Goal: Task Accomplishment & Management: Manage account settings

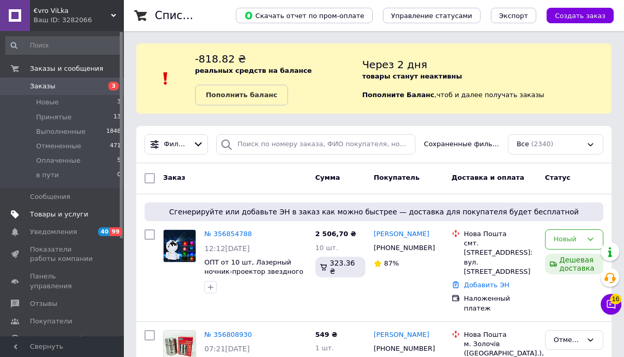
click at [60, 212] on span "Товары и услуги" at bounding box center [59, 214] width 58 height 9
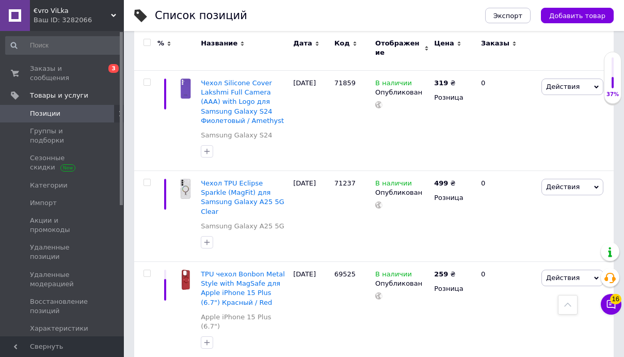
scroll to position [11620, 0]
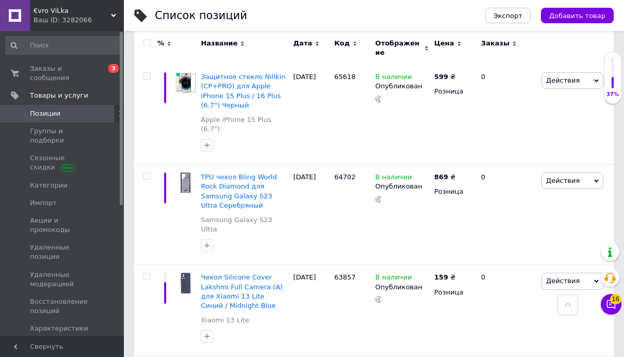
click at [147, 42] on input "checkbox" at bounding box center [147, 42] width 7 height 7
checkbox input "true"
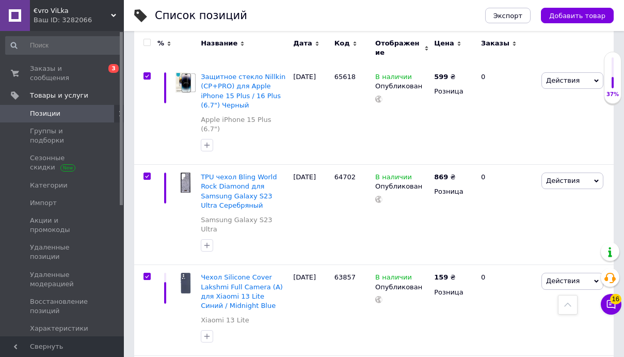
checkbox input "true"
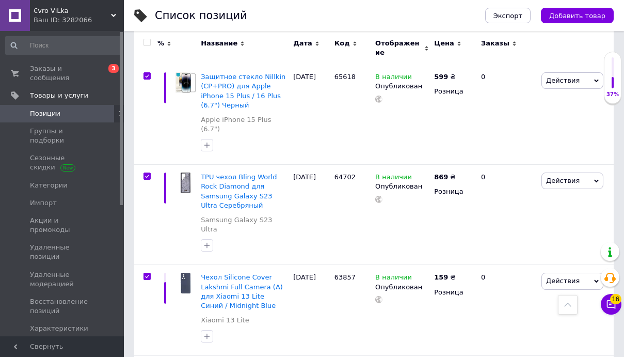
checkbox input "true"
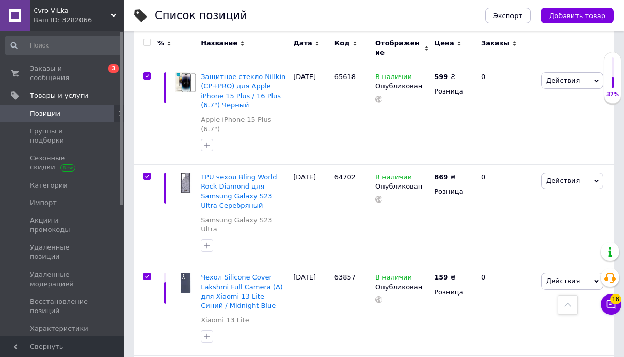
checkbox input "true"
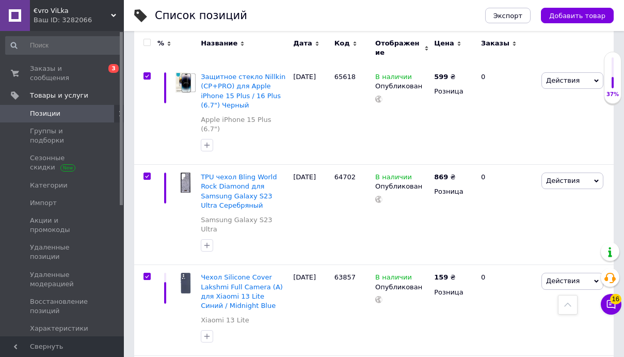
checkbox input "true"
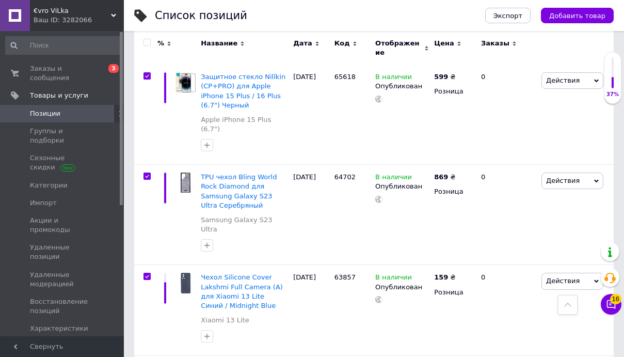
checkbox input "true"
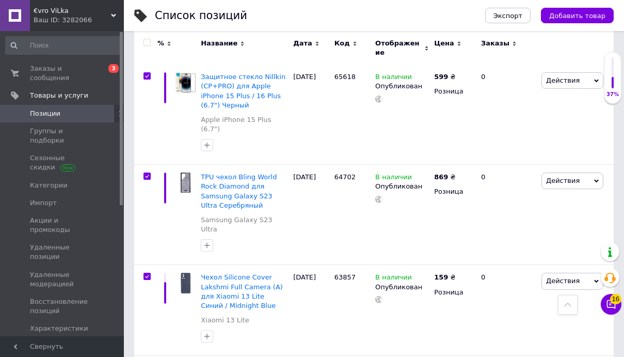
checkbox input "true"
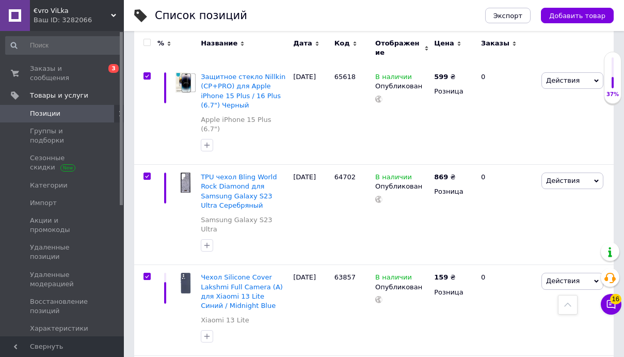
checkbox input "true"
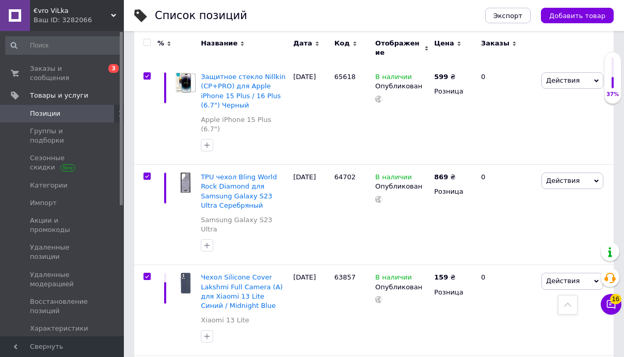
checkbox input "true"
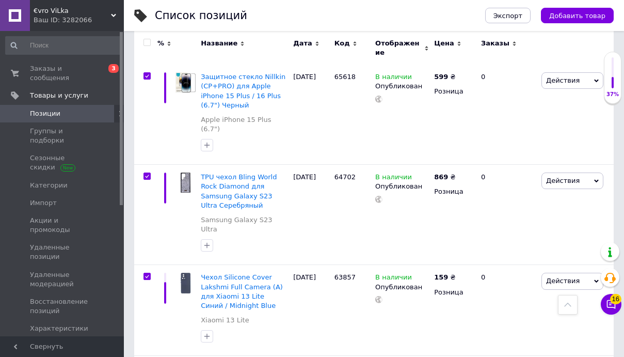
checkbox input "true"
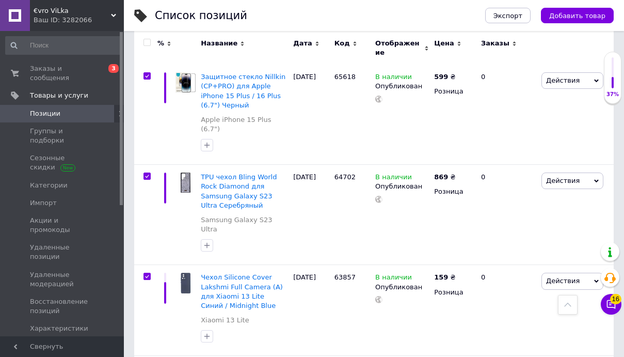
checkbox input "true"
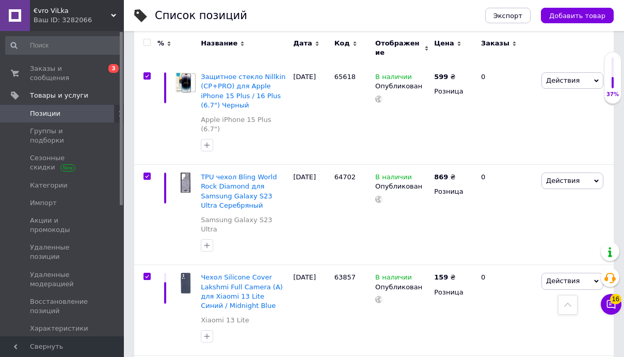
checkbox input "true"
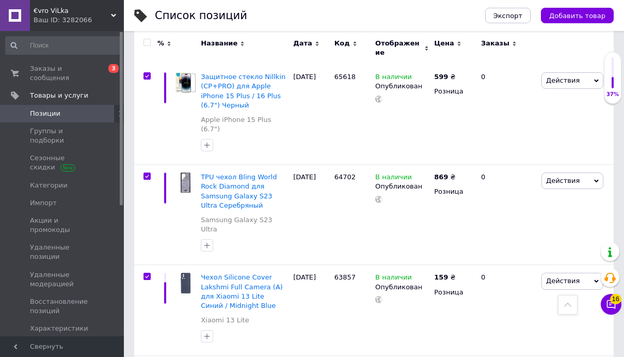
checkbox input "true"
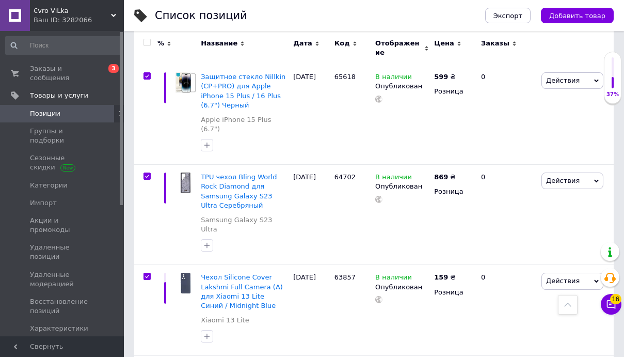
checkbox input "true"
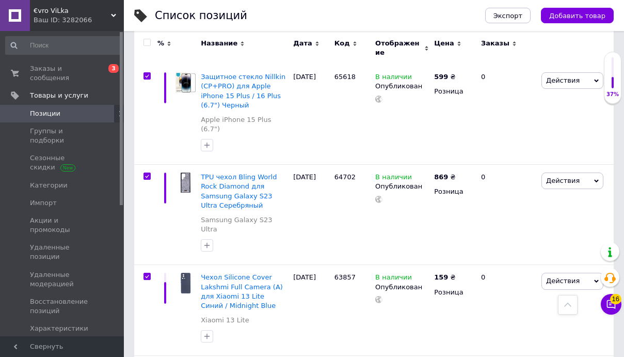
checkbox input "true"
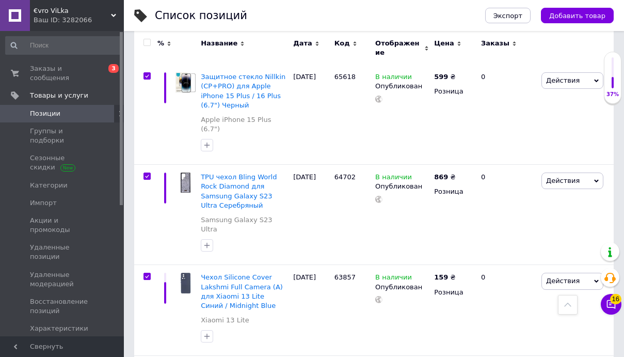
checkbox input "true"
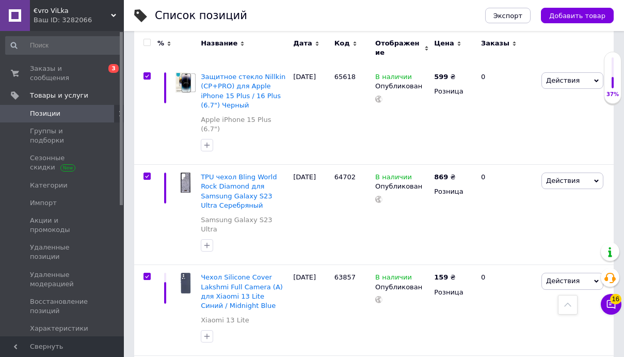
checkbox input "true"
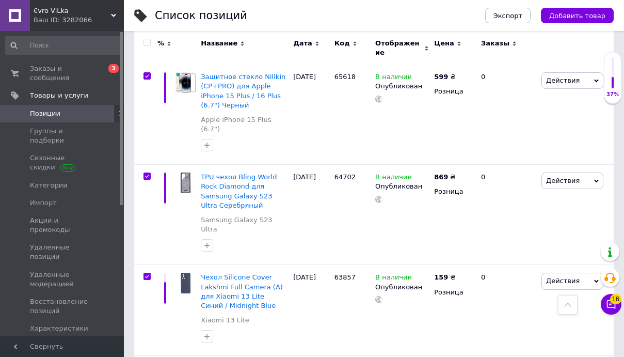
checkbox input "true"
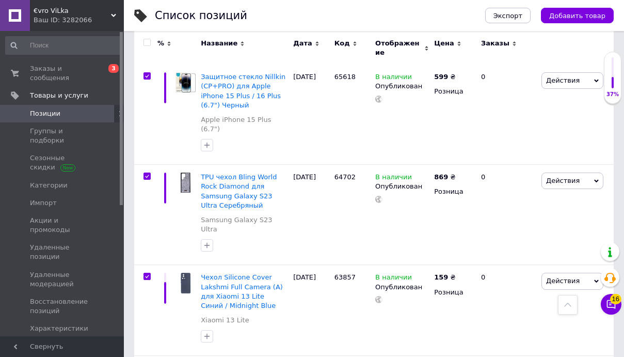
checkbox input "true"
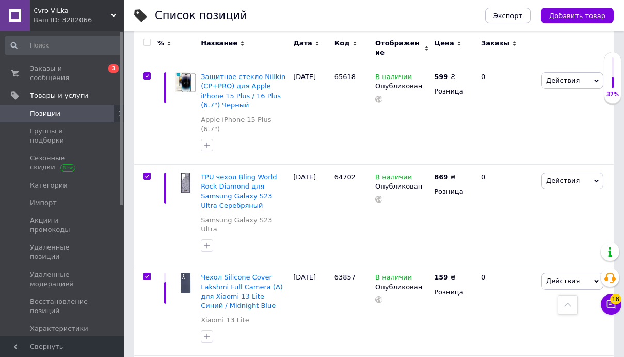
checkbox input "true"
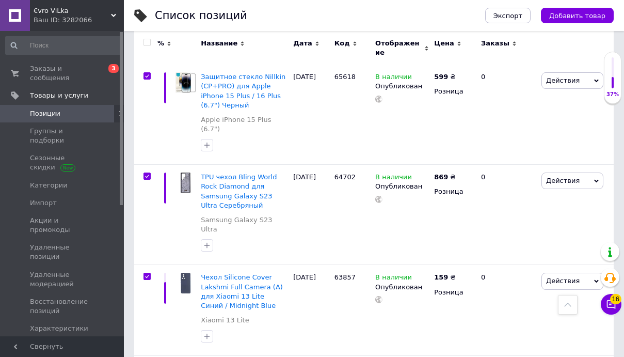
checkbox input "true"
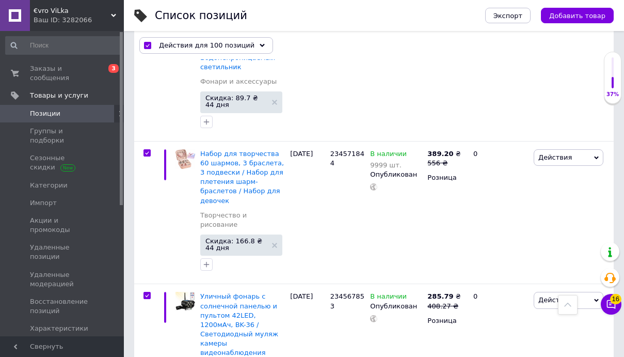
scroll to position [9302, 0]
checkbox input "false"
checkbox input "true"
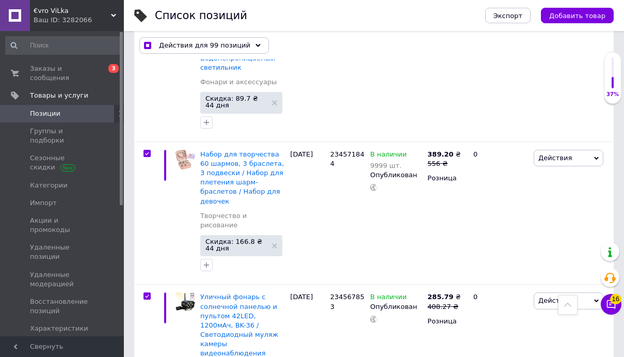
checkbox input "false"
checkbox input "true"
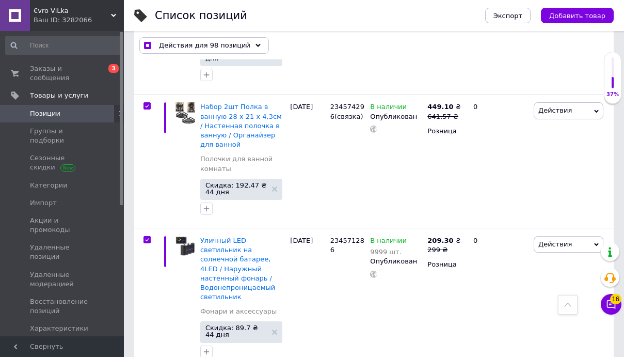
scroll to position [9048, 0]
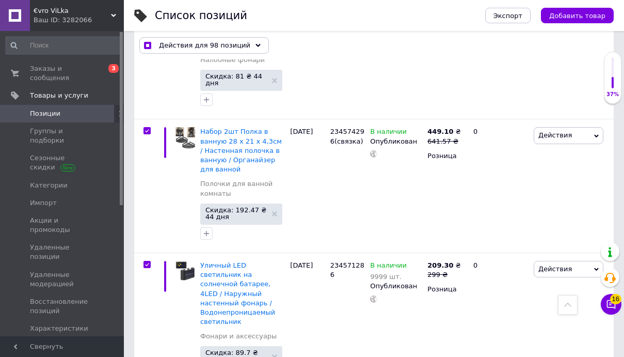
checkbox input "false"
checkbox input "true"
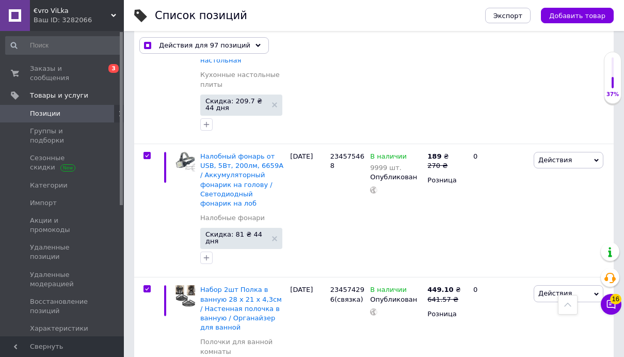
scroll to position [8884, 0]
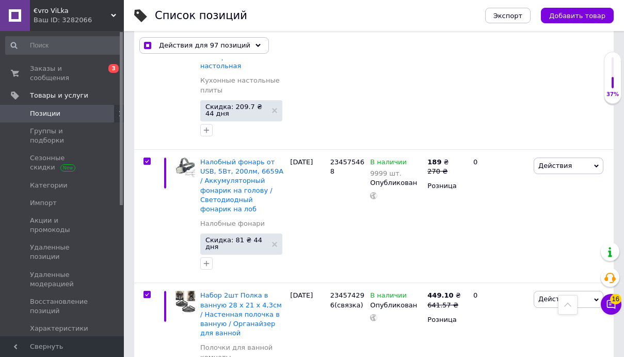
checkbox input "false"
checkbox input "true"
checkbox input "false"
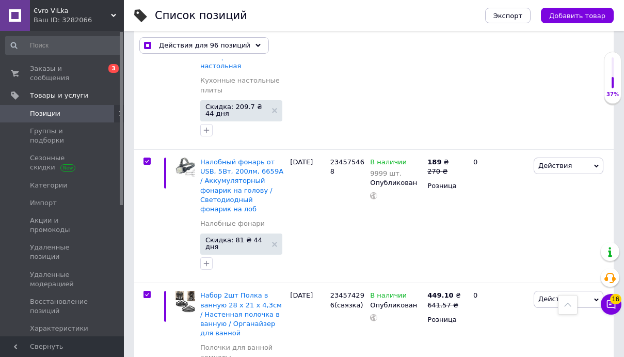
checkbox input "true"
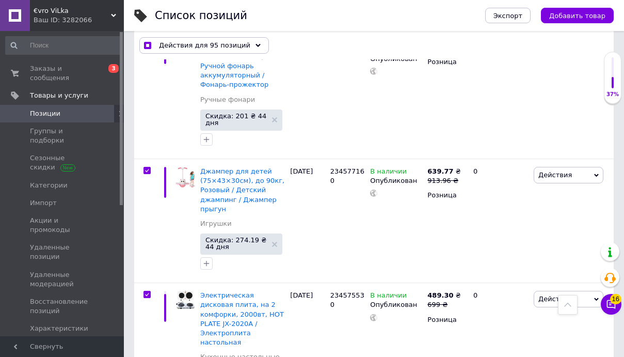
scroll to position [8606, 0]
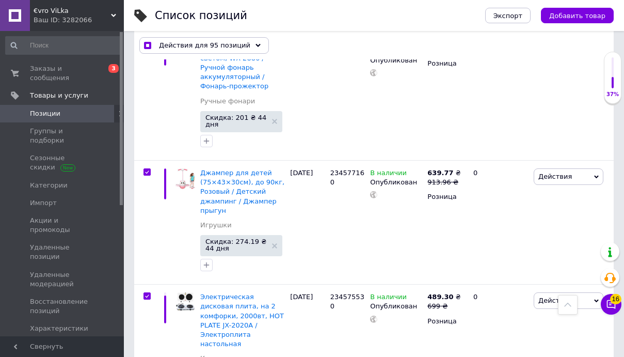
checkbox input "false"
checkbox input "true"
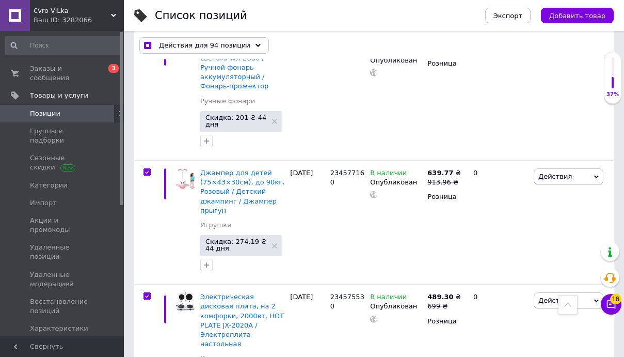
checkbox input "false"
checkbox input "true"
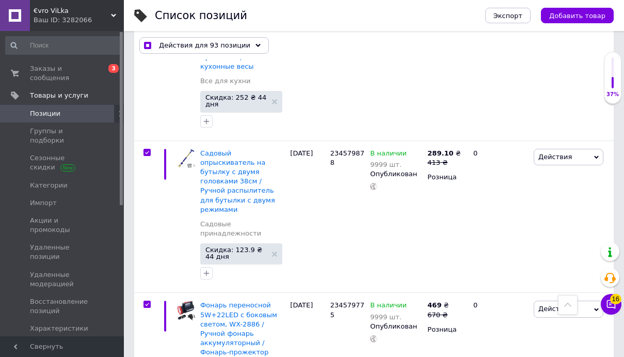
scroll to position [8340, 0]
checkbox input "false"
checkbox input "true"
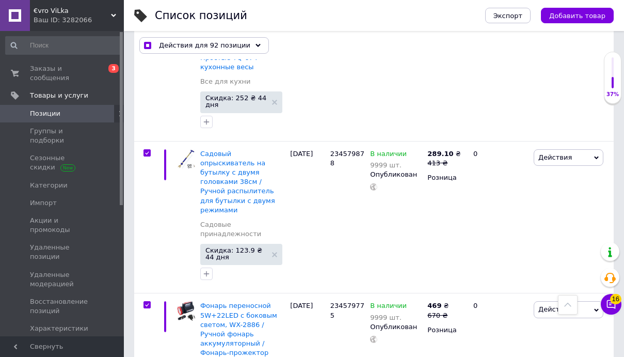
checkbox input "false"
checkbox input "true"
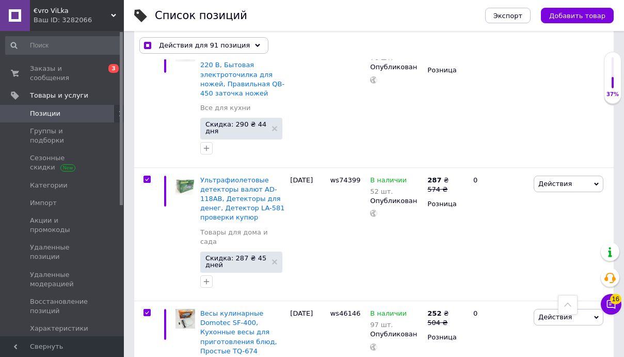
scroll to position [8044, 0]
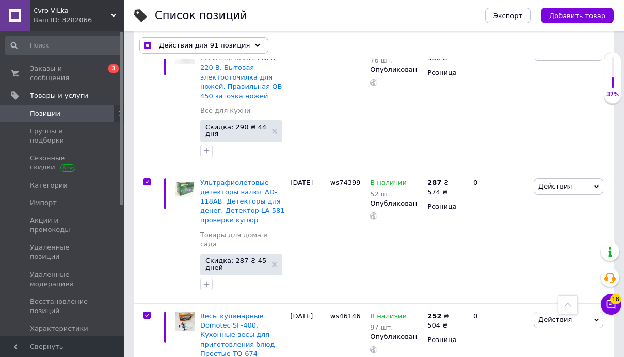
checkbox input "false"
checkbox input "true"
checkbox input "false"
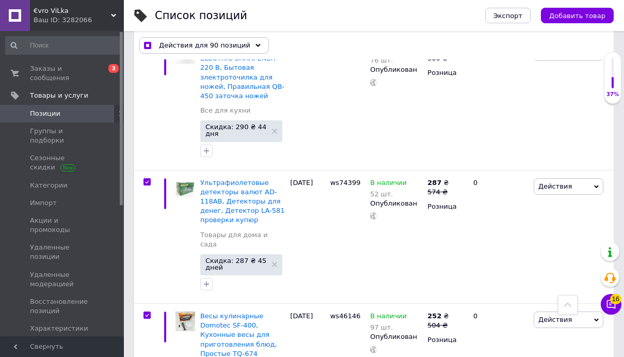
checkbox input "true"
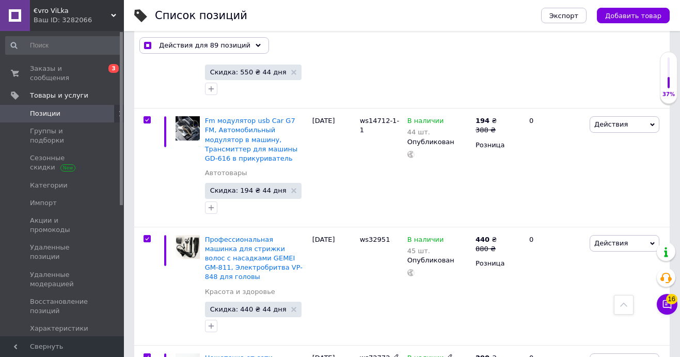
scroll to position [6791, 0]
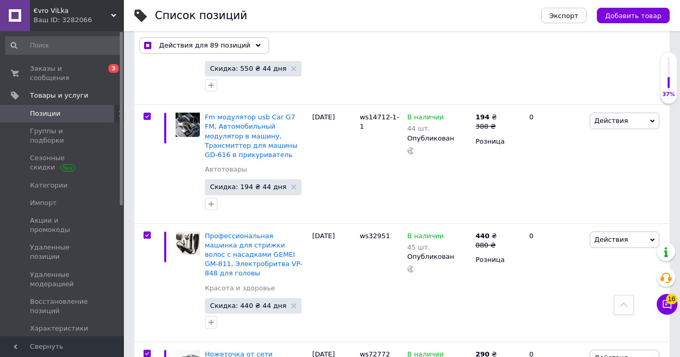
checkbox input "false"
checkbox input "true"
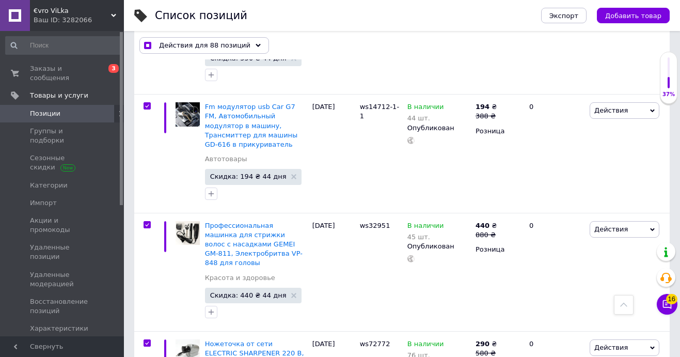
checkbox input "false"
checkbox input "true"
checkbox input "false"
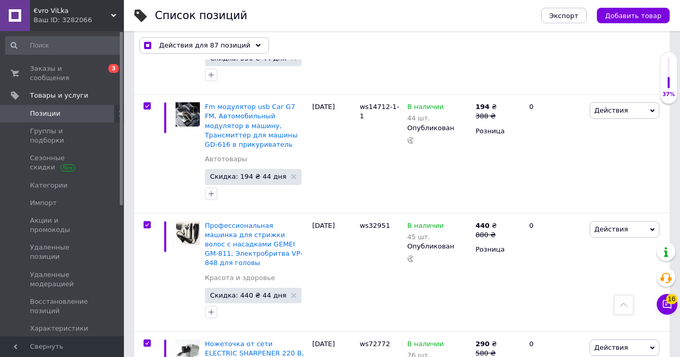
checkbox input "true"
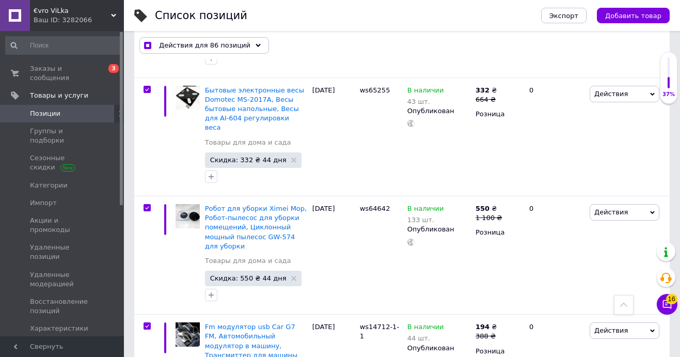
scroll to position [6567, 0]
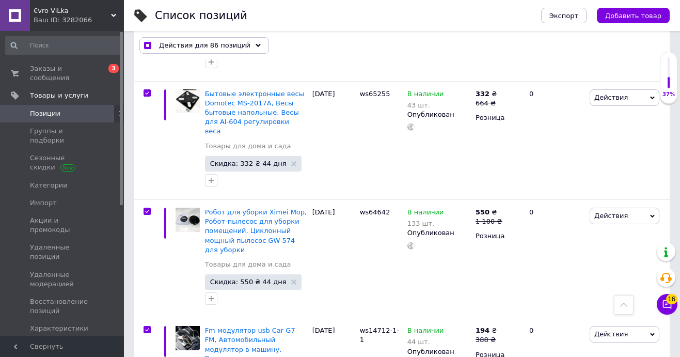
checkbox input "false"
checkbox input "true"
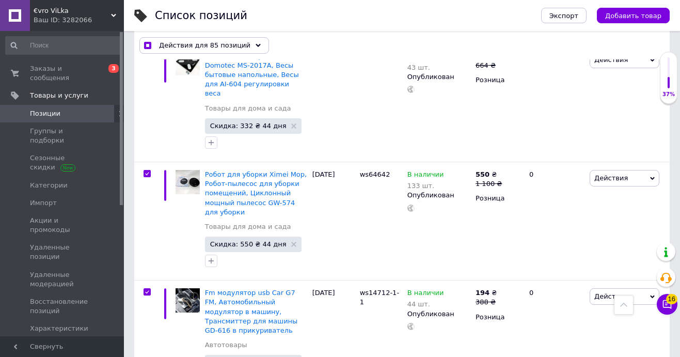
scroll to position [6605, 0]
checkbox input "true"
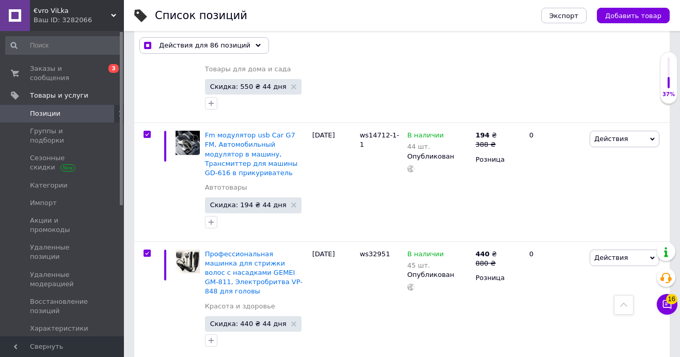
scroll to position [6775, 0]
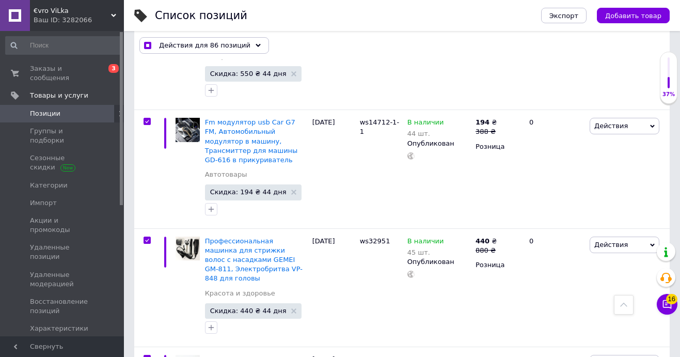
checkbox input "true"
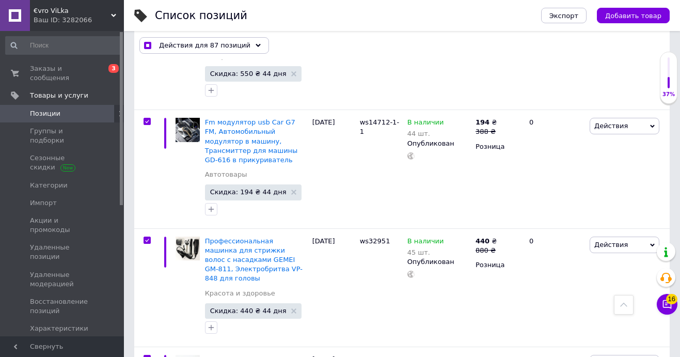
checkbox input "true"
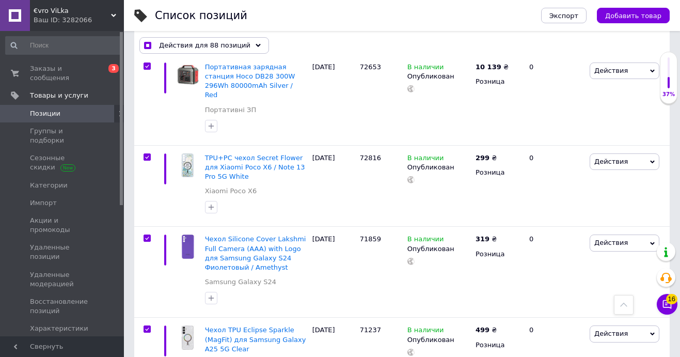
scroll to position [10409, 0]
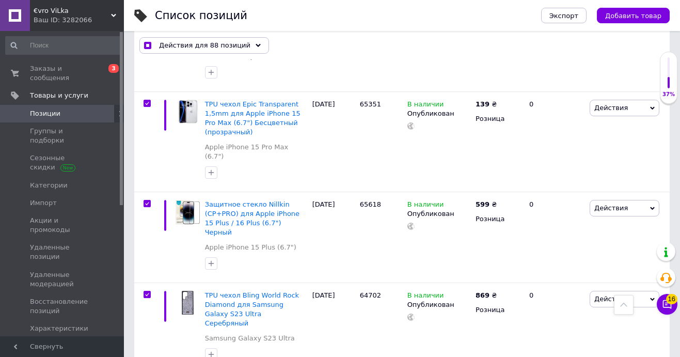
checkbox input "false"
checkbox input "true"
checkbox input "false"
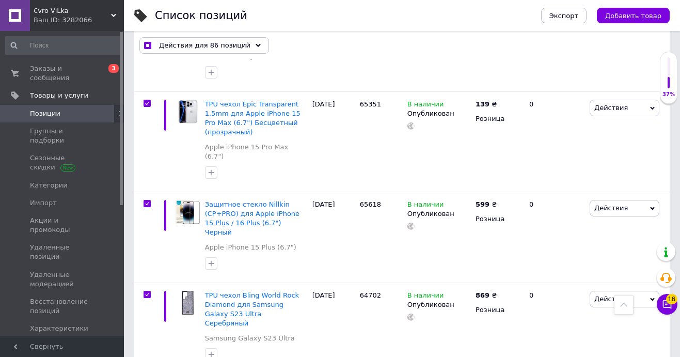
checkbox input "true"
checkbox input "false"
checkbox input "true"
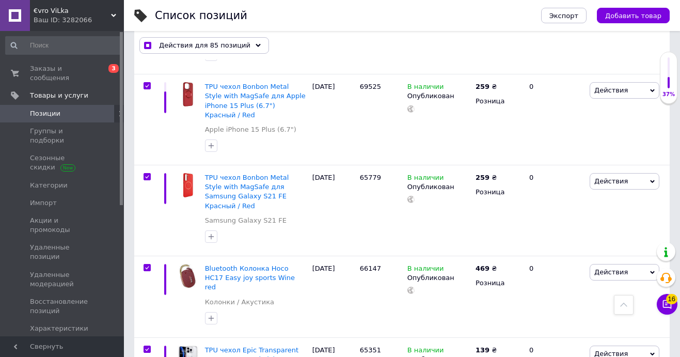
scroll to position [10145, 0]
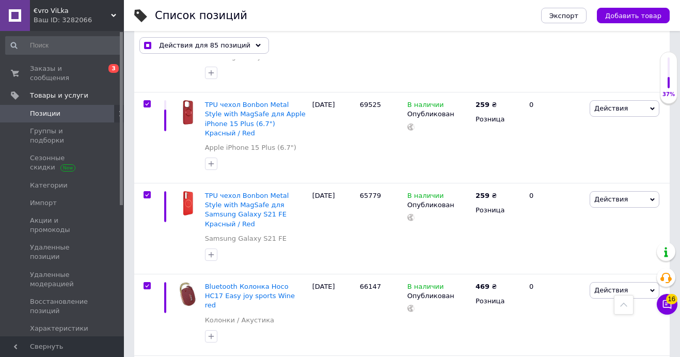
checkbox input "false"
checkbox input "true"
checkbox input "false"
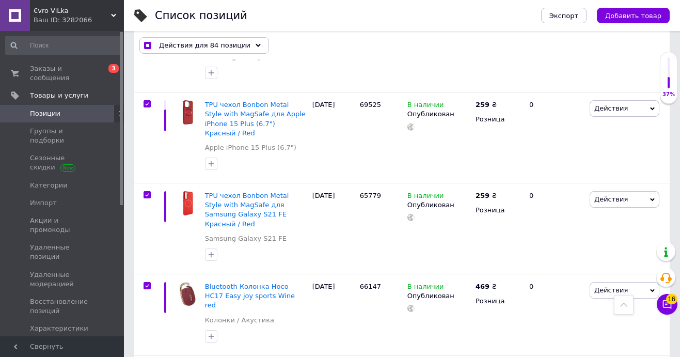
checkbox input "true"
checkbox input "false"
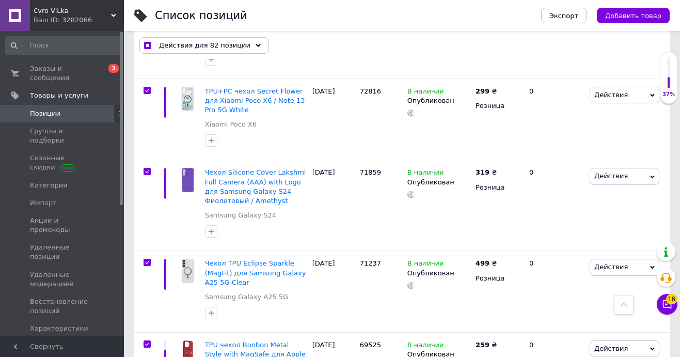
scroll to position [9902, 0]
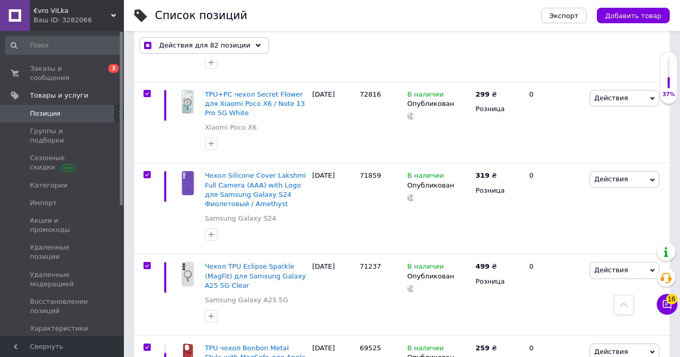
checkbox input "true"
checkbox input "false"
checkbox input "true"
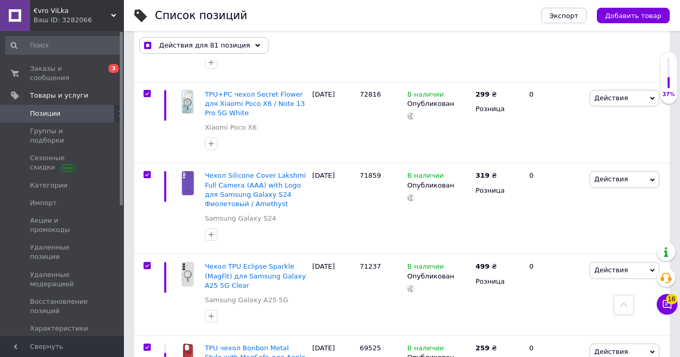
checkbox input "false"
checkbox input "true"
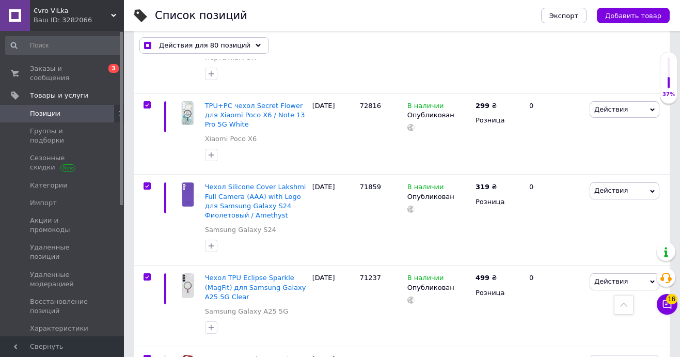
scroll to position [9857, 0]
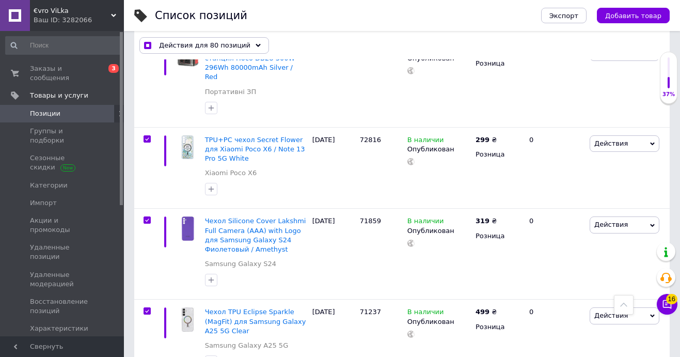
checkbox input "false"
checkbox input "true"
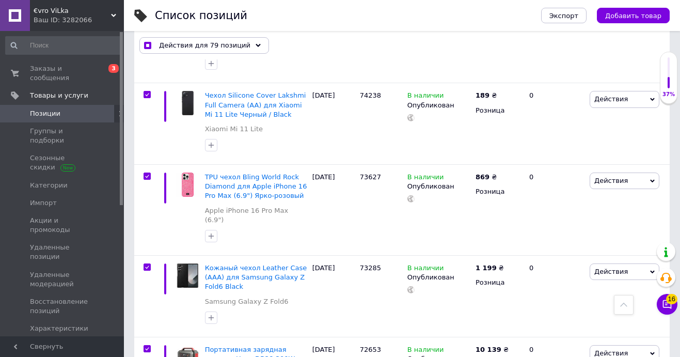
scroll to position [9547, 0]
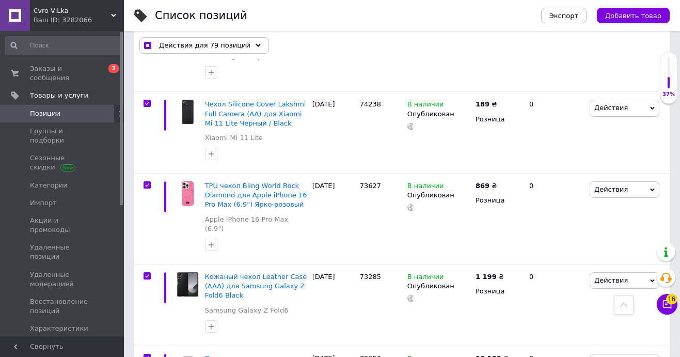
checkbox input "false"
checkbox input "true"
checkbox input "false"
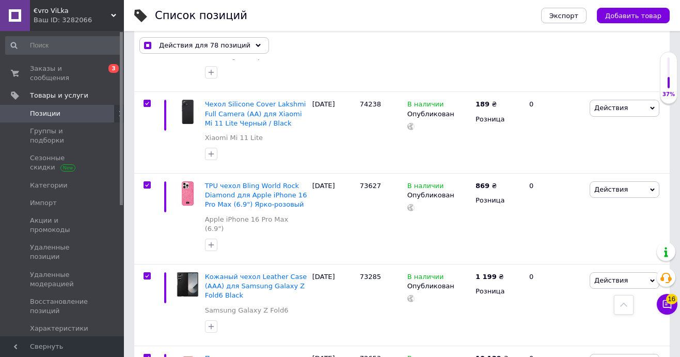
checkbox input "true"
checkbox input "false"
checkbox input "true"
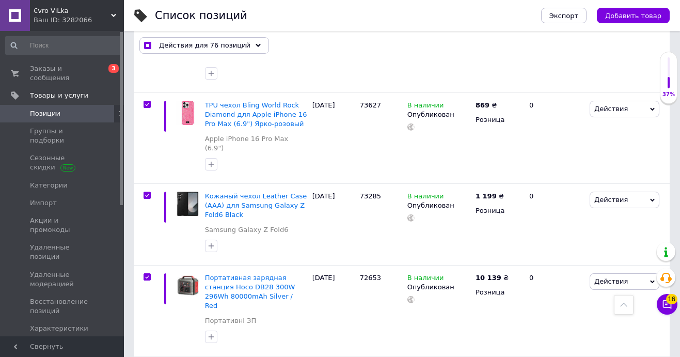
scroll to position [9646, 0]
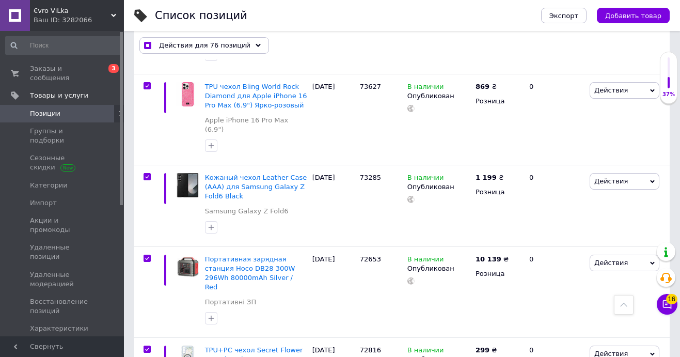
checkbox input "false"
checkbox input "true"
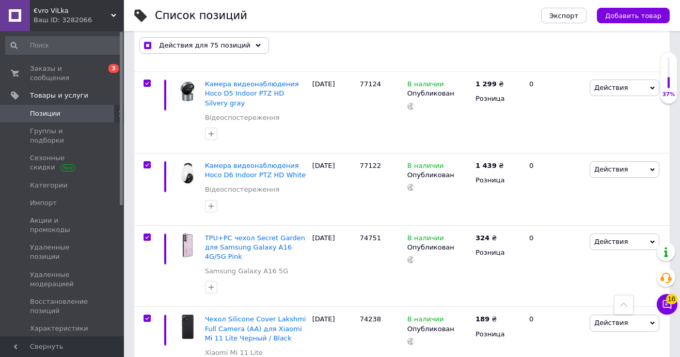
scroll to position [9329, 0]
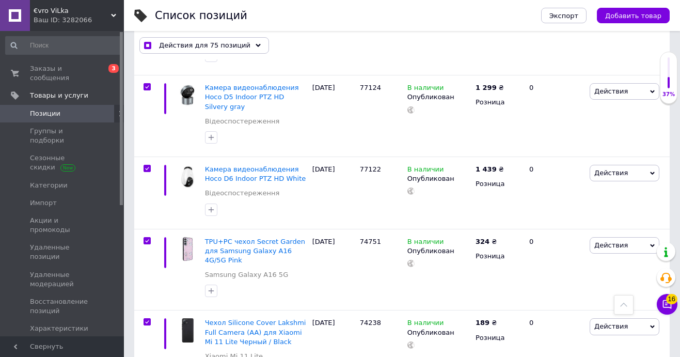
checkbox input "false"
checkbox input "true"
checkbox input "false"
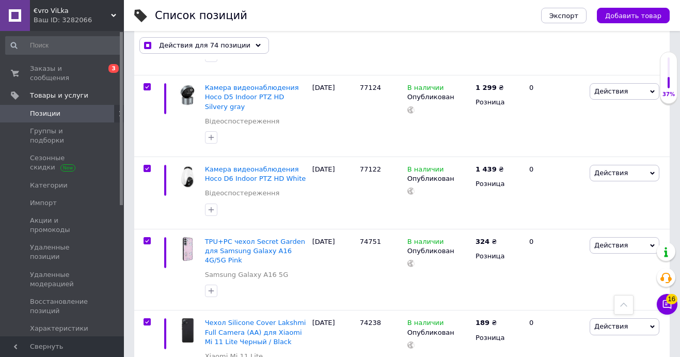
checkbox input "true"
checkbox input "false"
checkbox input "true"
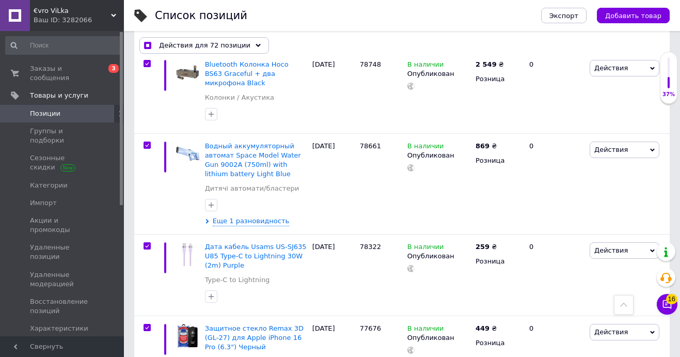
scroll to position [9006, 0]
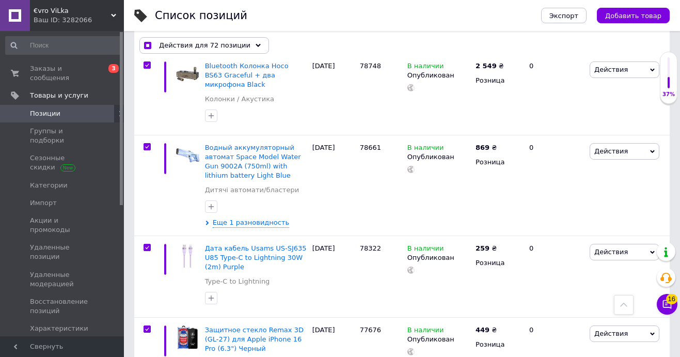
checkbox input "false"
checkbox input "true"
checkbox input "false"
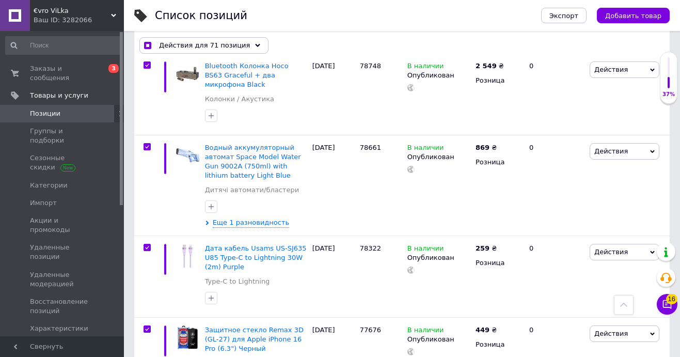
checkbox input "true"
checkbox input "false"
checkbox input "true"
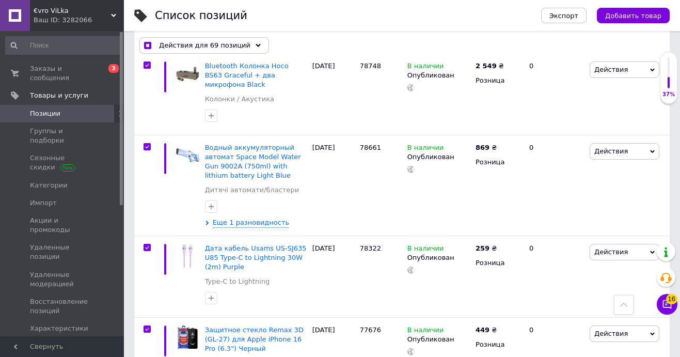
checkbox input "false"
checkbox input "true"
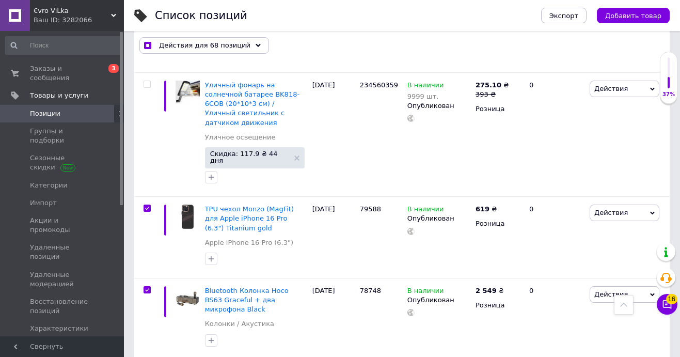
scroll to position [8777, 0]
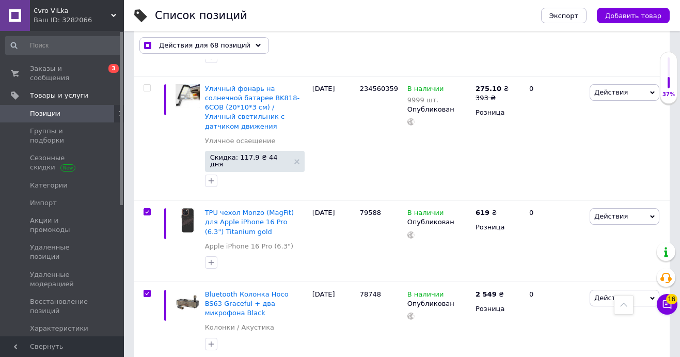
checkbox input "false"
checkbox input "true"
checkbox input "false"
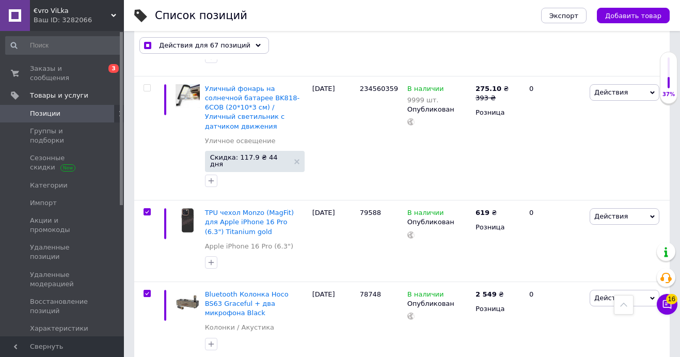
checkbox input "true"
checkbox input "false"
checkbox input "true"
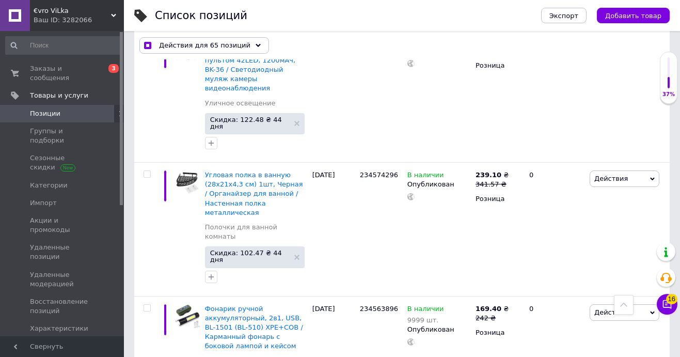
scroll to position [8437, 0]
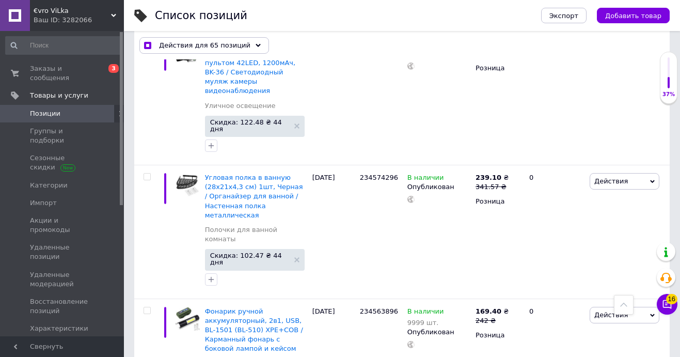
checkbox input "false"
checkbox input "true"
checkbox input "false"
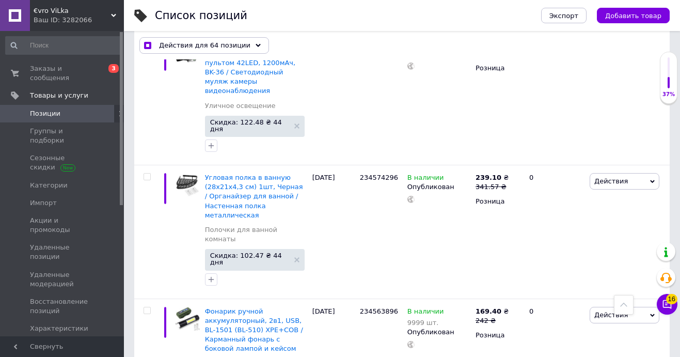
checkbox input "true"
checkbox input "false"
checkbox input "true"
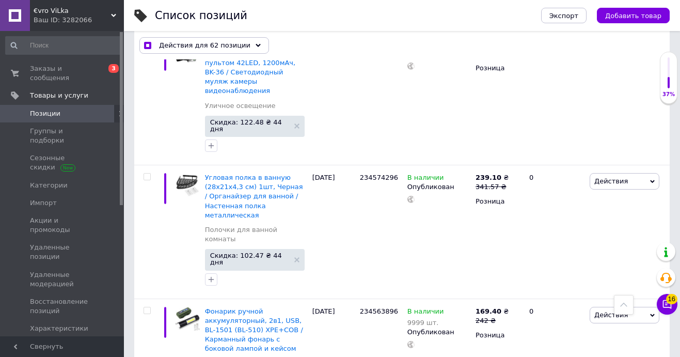
checkbox input "false"
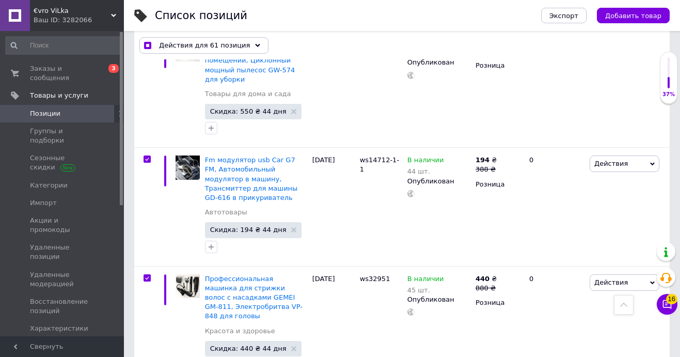
scroll to position [6720, 0]
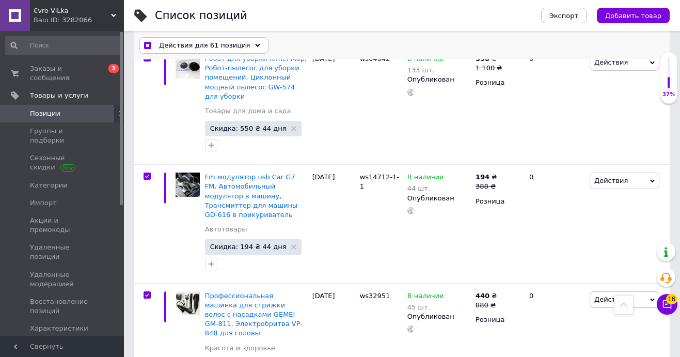
click at [255, 44] on use at bounding box center [257, 44] width 5 height 3
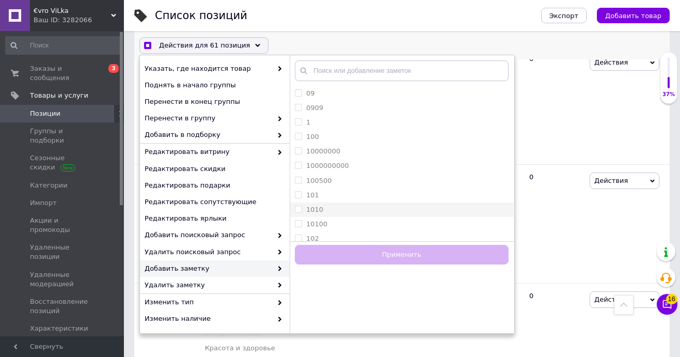
checkbox input "true"
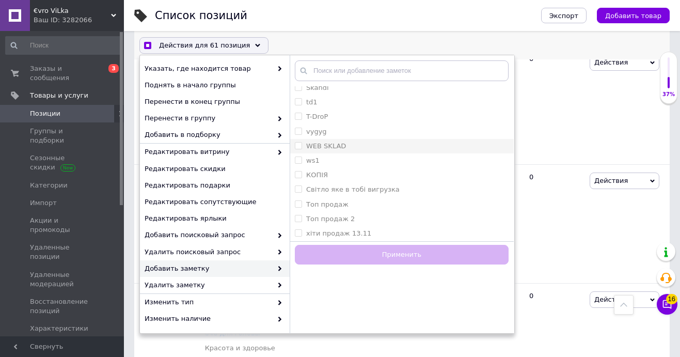
click at [334, 146] on label "WEB SKLAD" at bounding box center [326, 146] width 40 height 8
checkbox input "true"
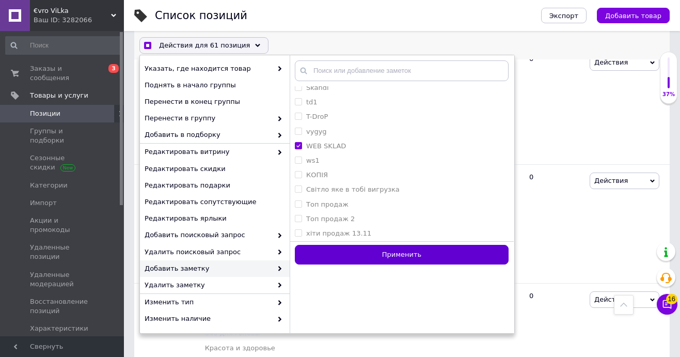
click at [375, 254] on button "Применить" at bounding box center [402, 255] width 214 height 20
checkbox input "false"
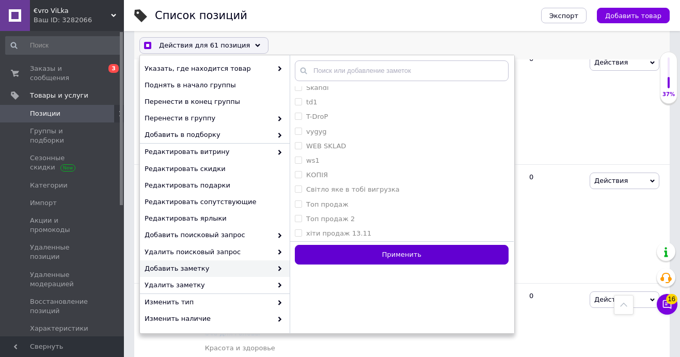
checkbox input "false"
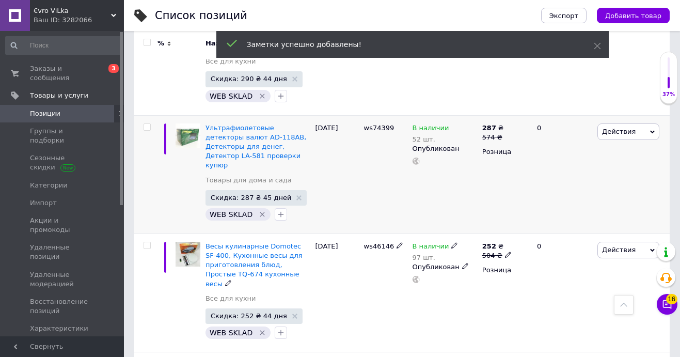
scroll to position [6940, 0]
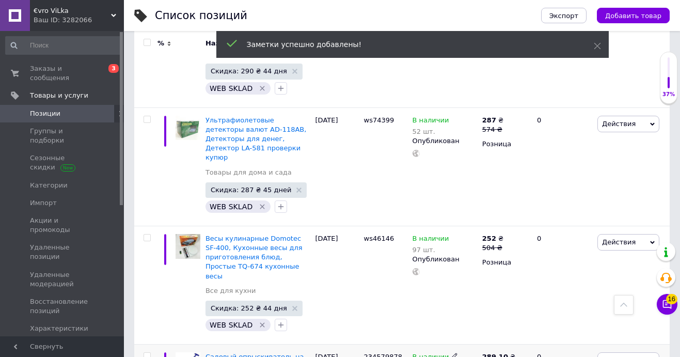
click at [148, 353] on input "checkbox" at bounding box center [147, 356] width 7 height 7
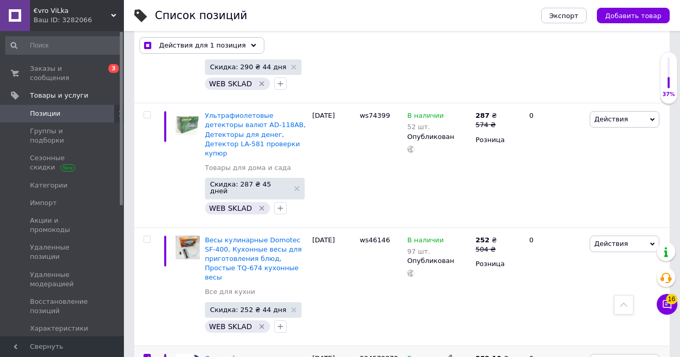
scroll to position [7142, 0]
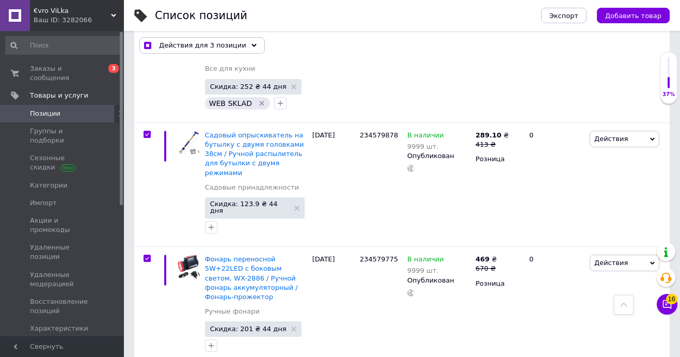
scroll to position [7362, 0]
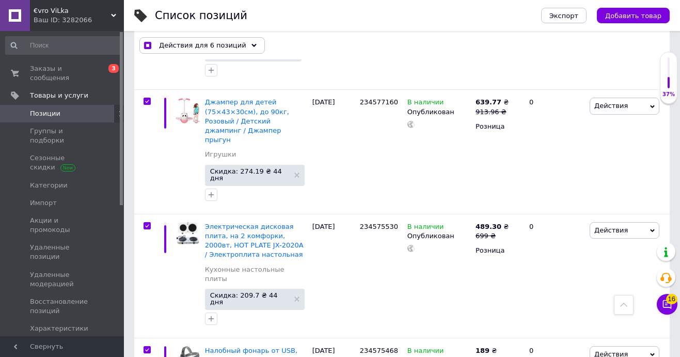
scroll to position [7637, 0]
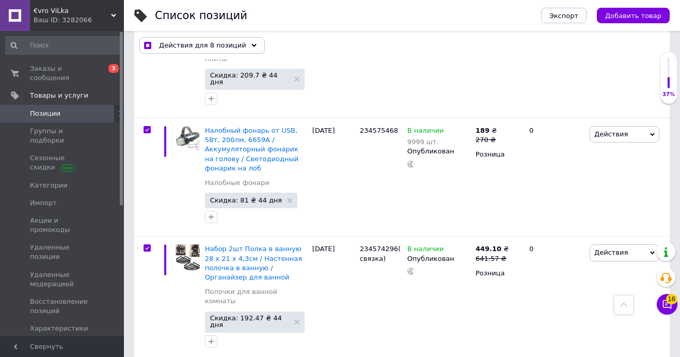
scroll to position [7865, 0]
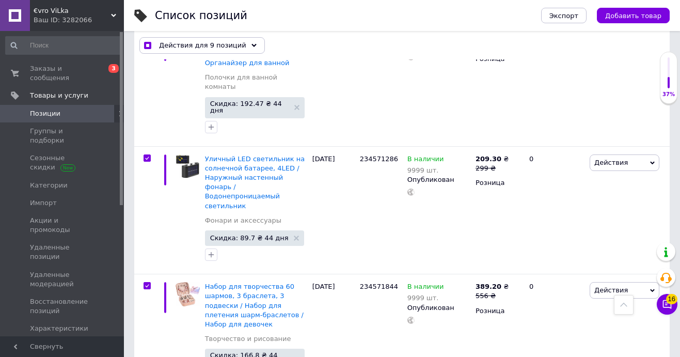
scroll to position [8071, 0]
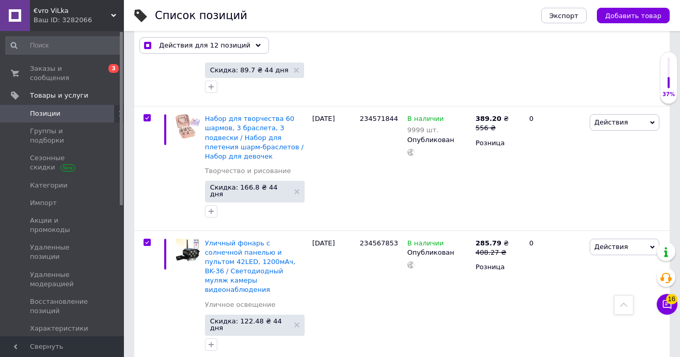
scroll to position [8237, 0]
click at [256, 43] on icon at bounding box center [258, 45] width 5 height 5
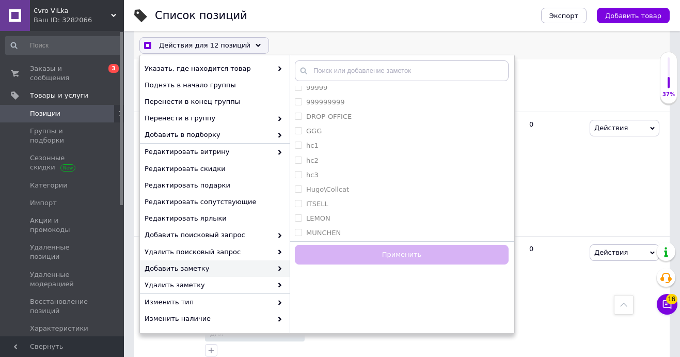
scroll to position [861, 0]
click at [321, 193] on label "Hugo\Collcat" at bounding box center [327, 193] width 43 height 8
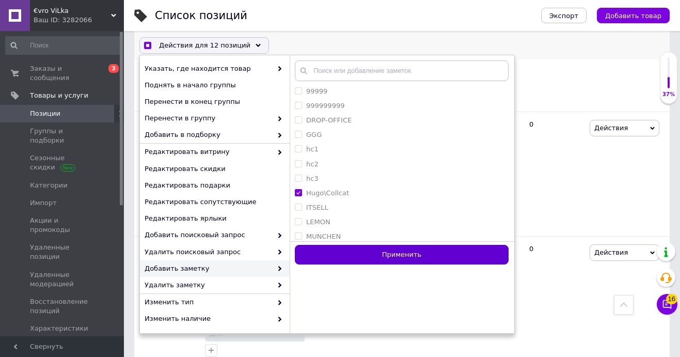
click at [356, 256] on button "Применить" at bounding box center [402, 255] width 214 height 20
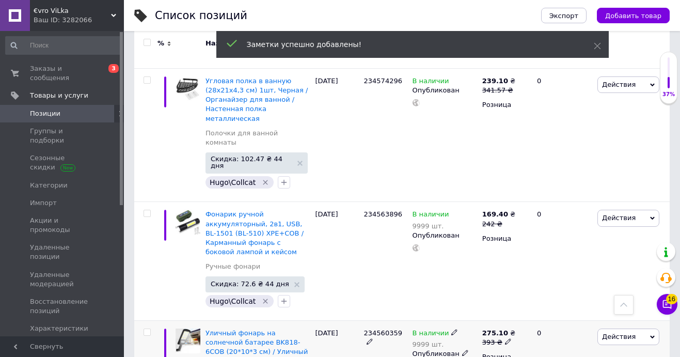
scroll to position [8311, 0]
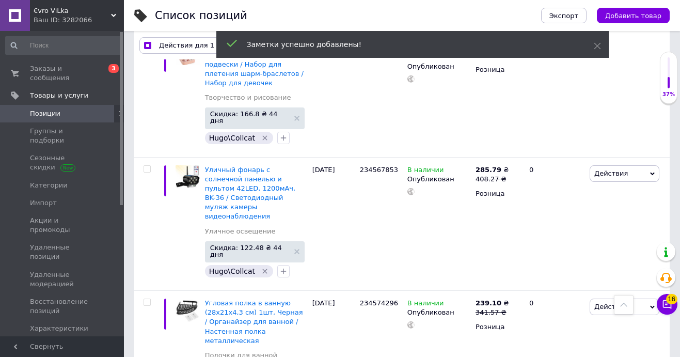
scroll to position [8367, 0]
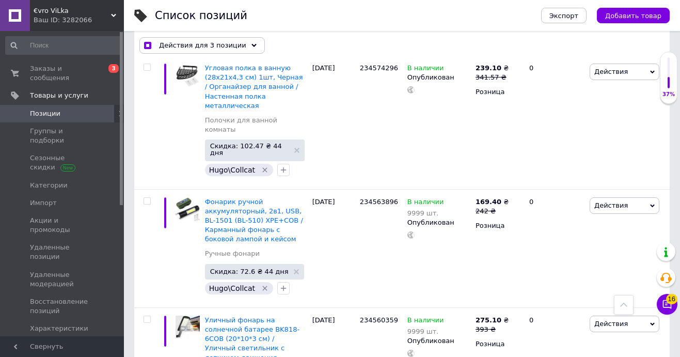
scroll to position [8554, 0]
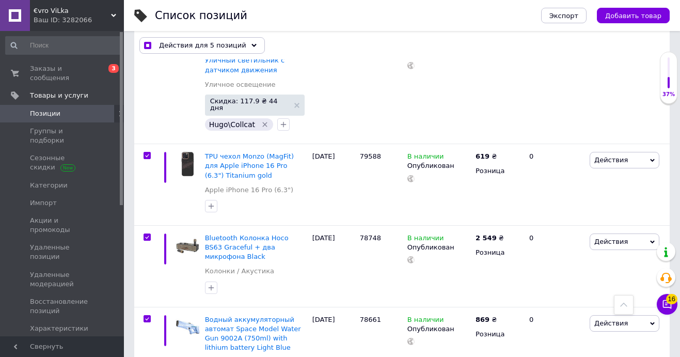
scroll to position [8841, 0]
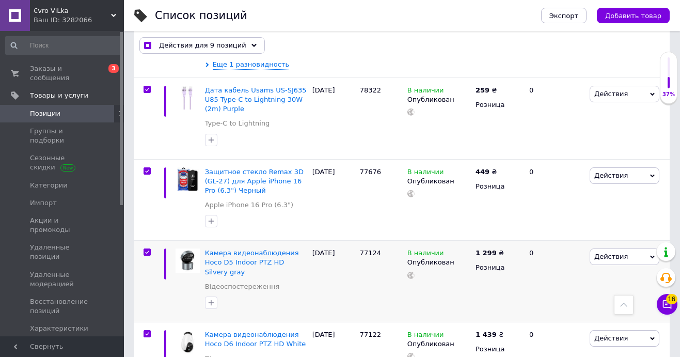
scroll to position [9168, 0]
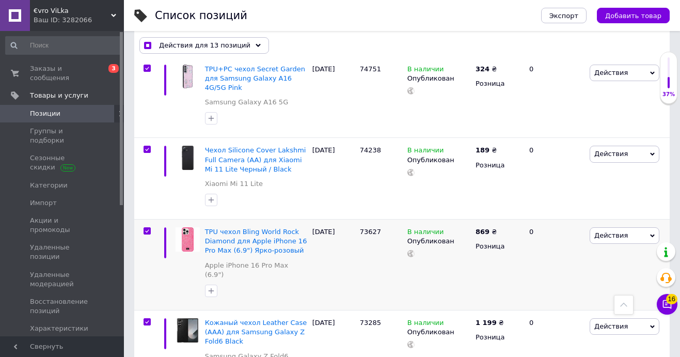
scroll to position [9502, 0]
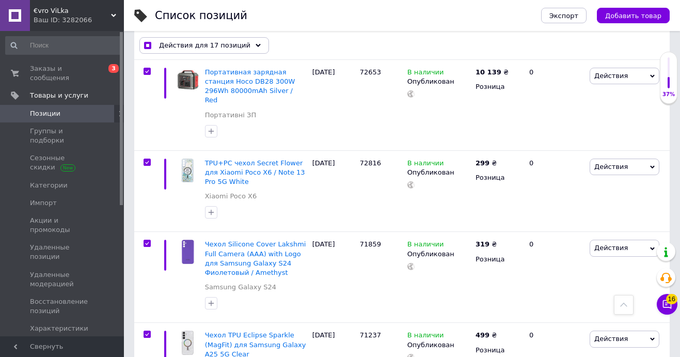
scroll to position [9836, 0]
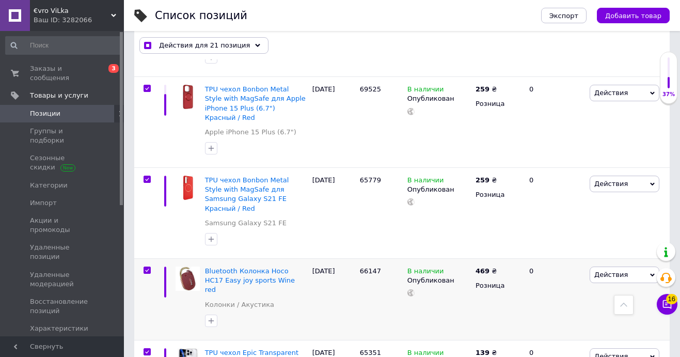
scroll to position [10163, 0]
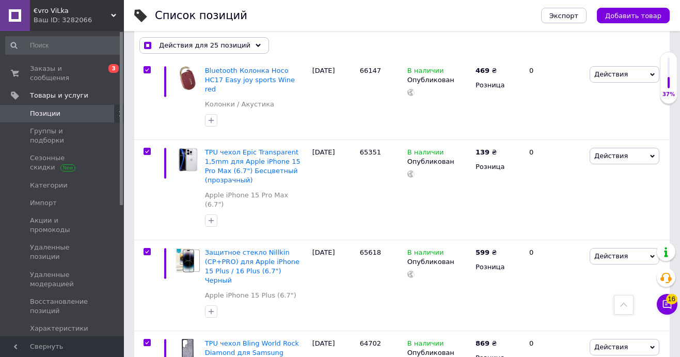
scroll to position [10409, 0]
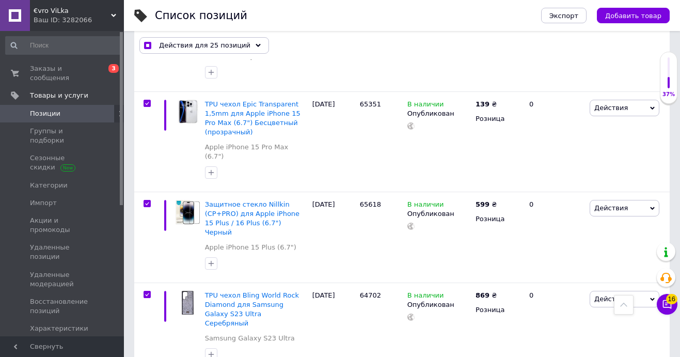
click at [256, 44] on icon at bounding box center [258, 45] width 5 height 5
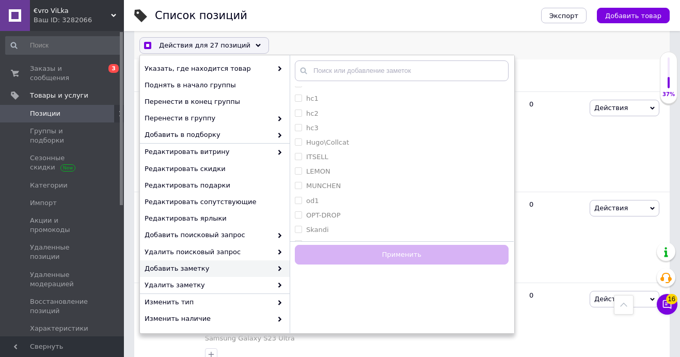
scroll to position [908, 0]
click at [319, 161] on label "ITSELL" at bounding box center [317, 160] width 22 height 8
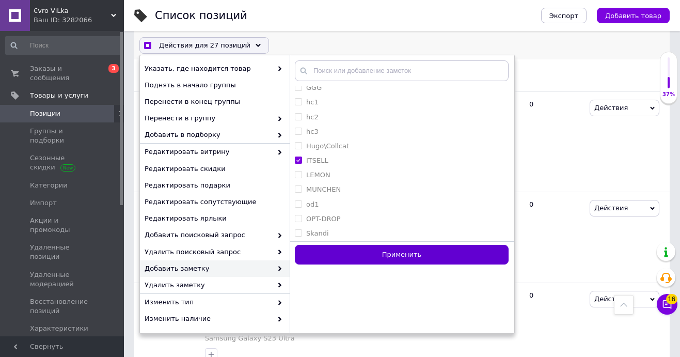
click at [357, 251] on button "Применить" at bounding box center [402, 255] width 214 height 20
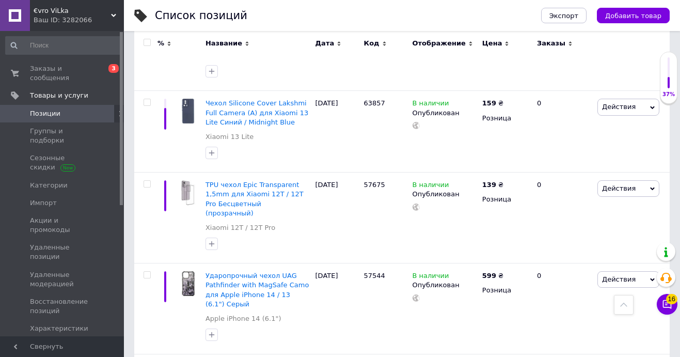
scroll to position [10344, 0]
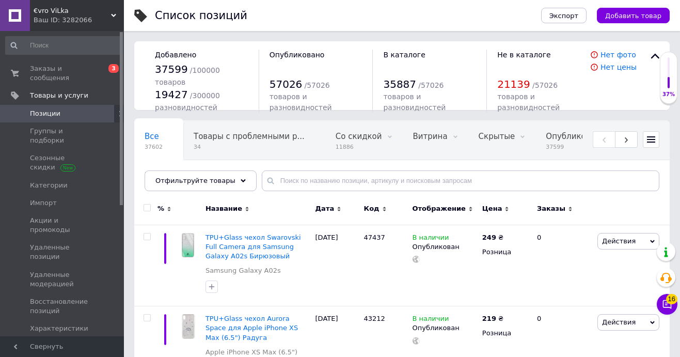
click at [147, 206] on input "checkbox" at bounding box center [147, 207] width 7 height 7
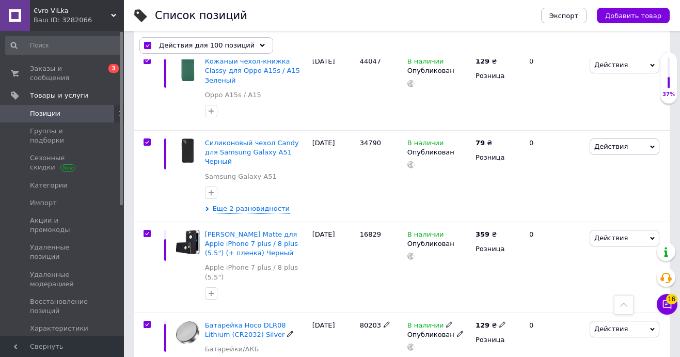
scroll to position [8449, 0]
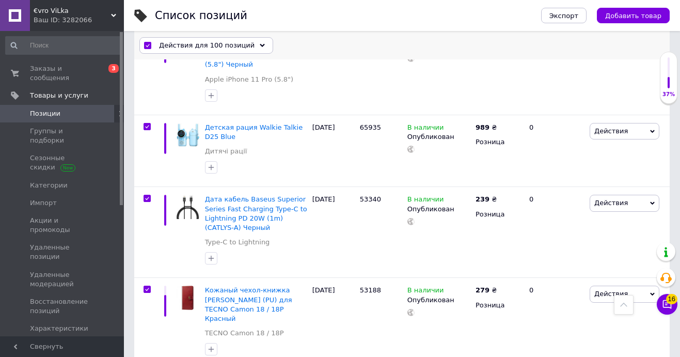
click at [260, 43] on icon at bounding box center [262, 45] width 5 height 5
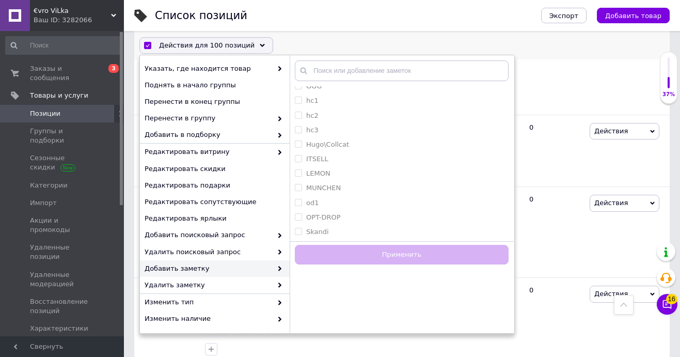
scroll to position [902, 0]
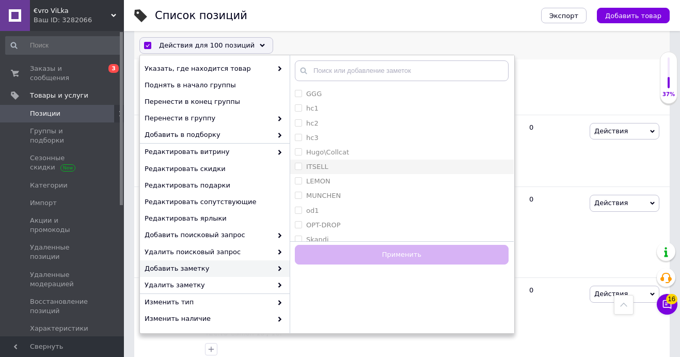
click at [328, 166] on div "ITSELL" at bounding box center [402, 166] width 214 height 9
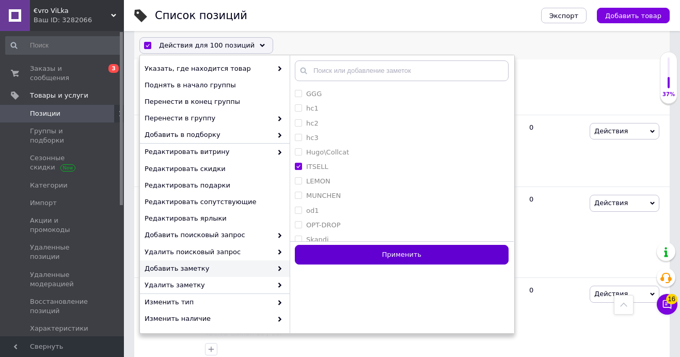
click at [360, 252] on button "Применить" at bounding box center [402, 255] width 214 height 20
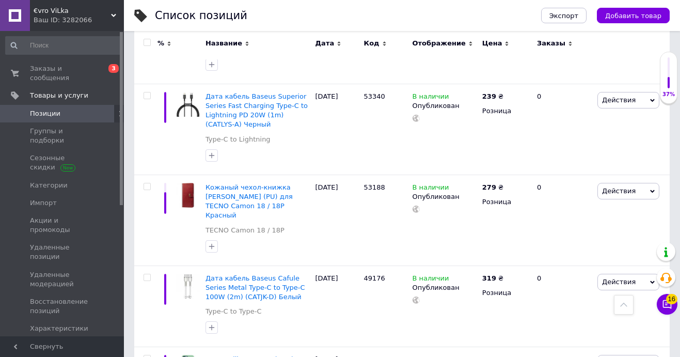
scroll to position [8328, 0]
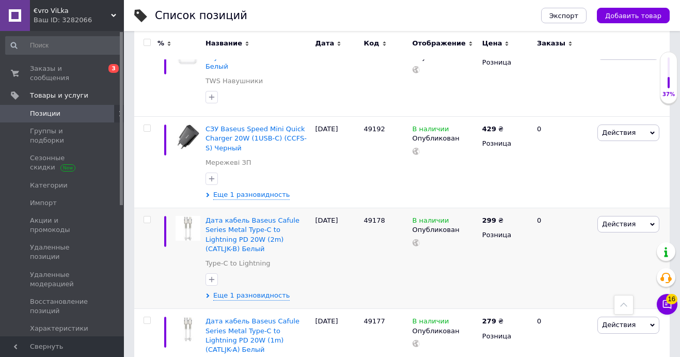
scroll to position [8592, 0]
click at [148, 42] on input "checkbox" at bounding box center [147, 42] width 7 height 7
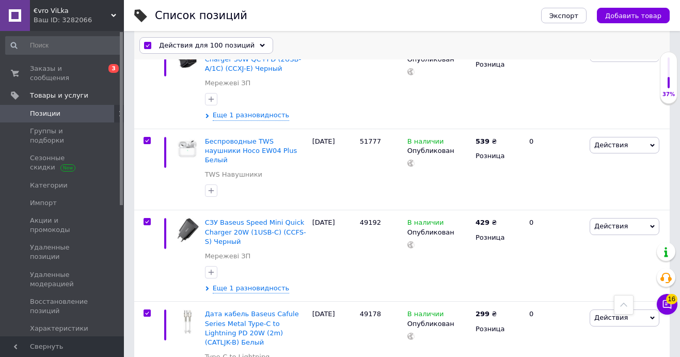
click at [260, 43] on icon at bounding box center [262, 45] width 5 height 5
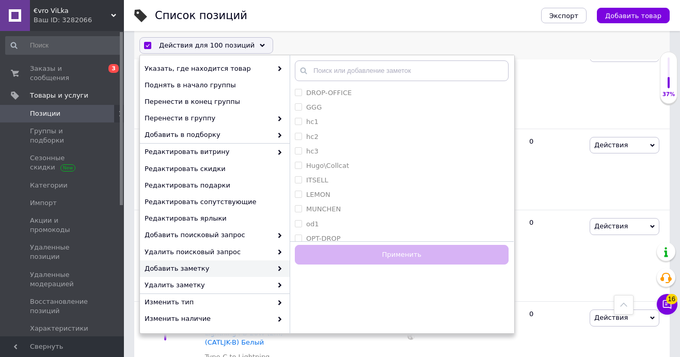
scroll to position [909, 0]
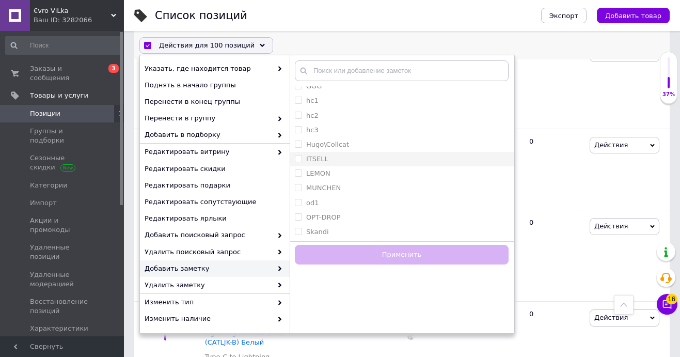
click at [323, 159] on label "ITSELL" at bounding box center [317, 159] width 22 height 8
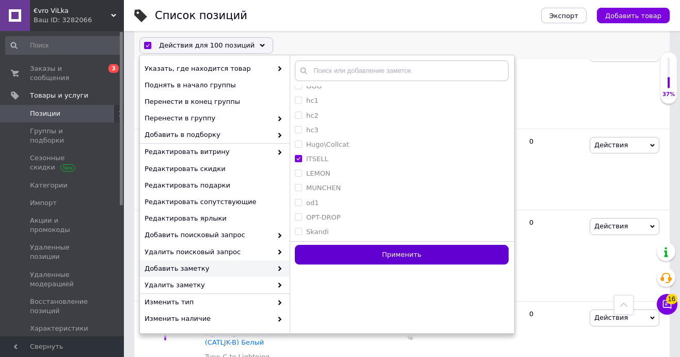
click at [350, 255] on button "Применить" at bounding box center [402, 255] width 214 height 20
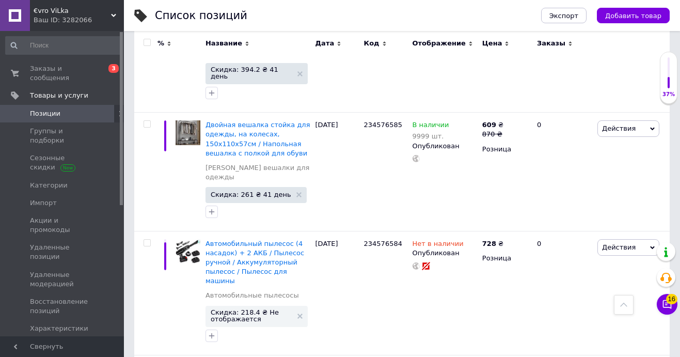
scroll to position [9565, 0]
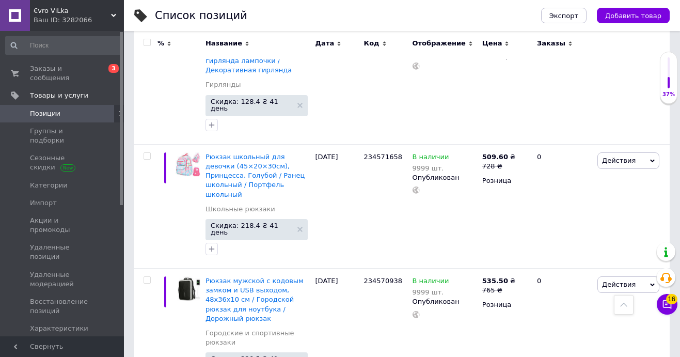
click at [149, 42] on input "checkbox" at bounding box center [147, 42] width 7 height 7
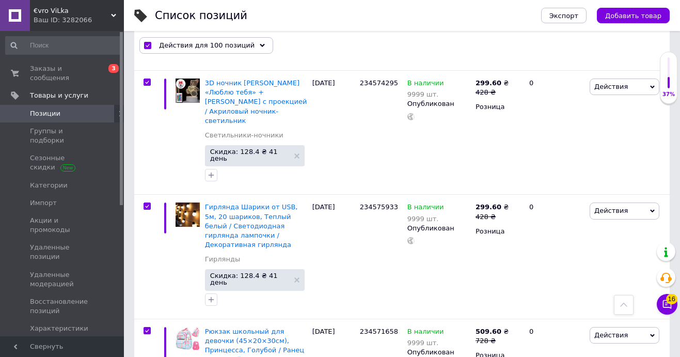
scroll to position [9665, 0]
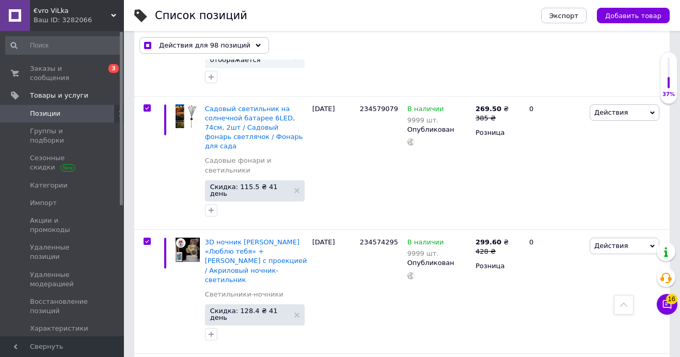
scroll to position [9404, 0]
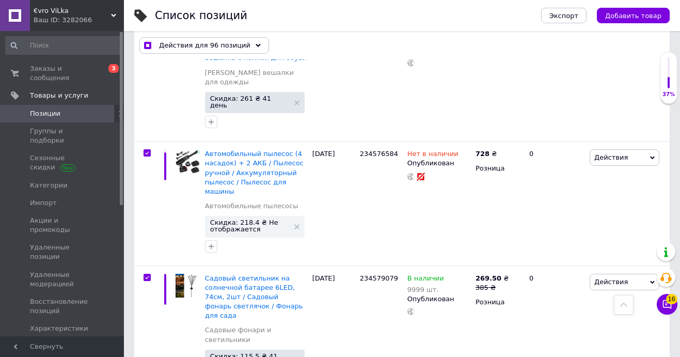
scroll to position [9211, 0]
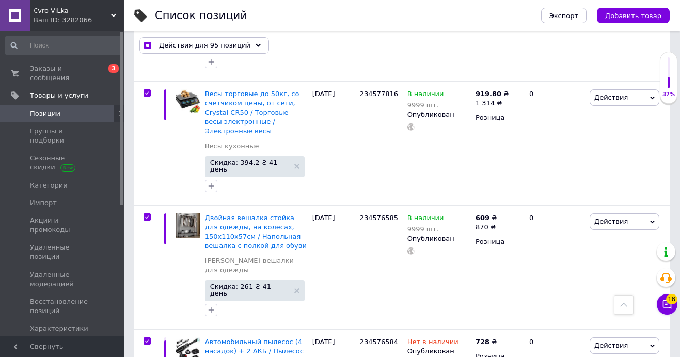
scroll to position [9048, 0]
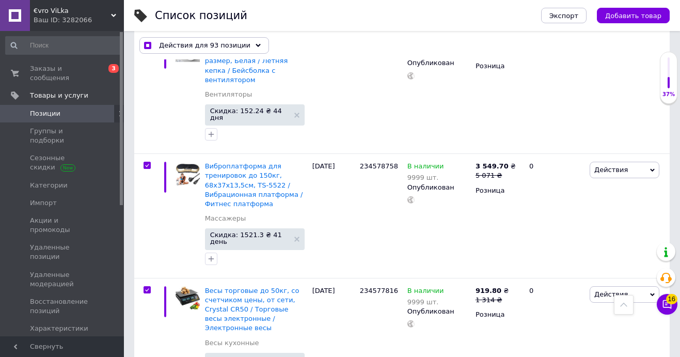
scroll to position [8845, 0]
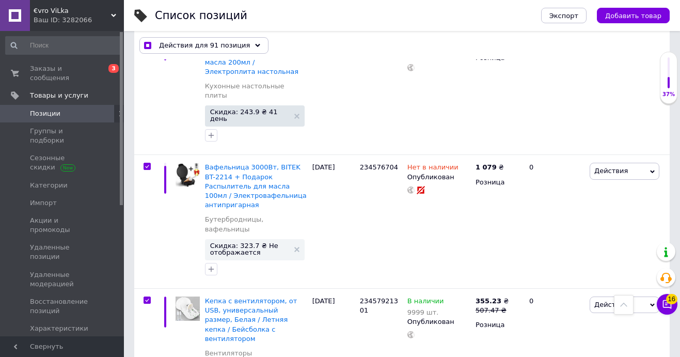
scroll to position [8593, 0]
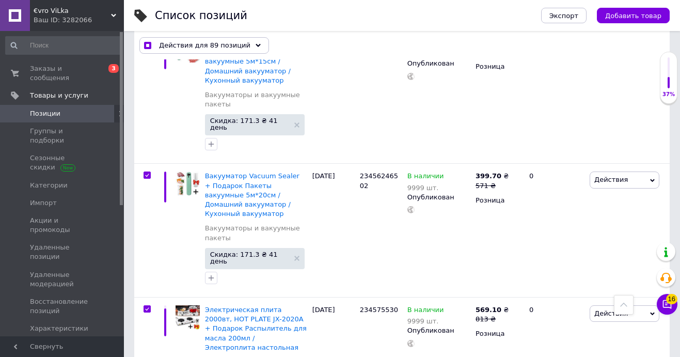
scroll to position [8315, 0]
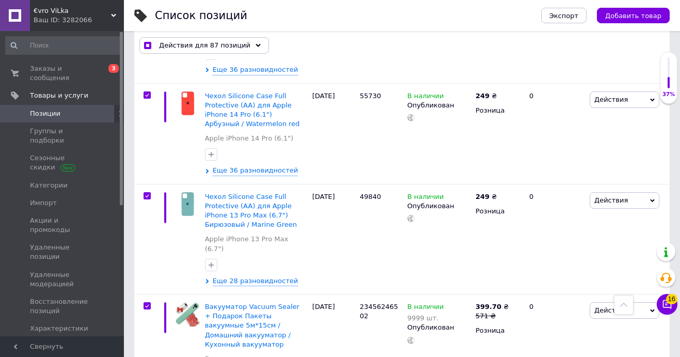
scroll to position [8044, 0]
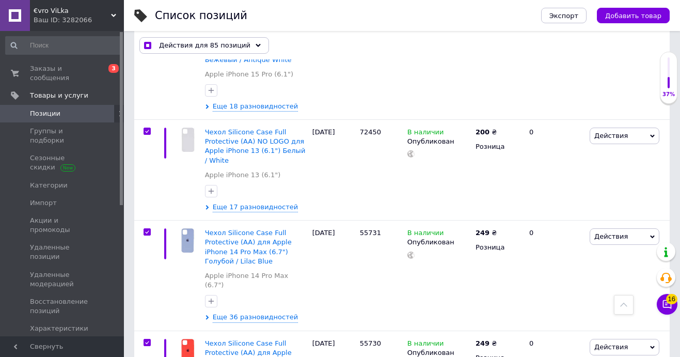
scroll to position [7789, 0]
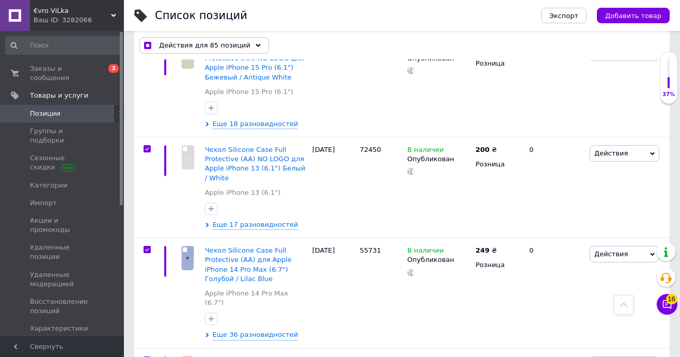
click at [256, 43] on icon at bounding box center [258, 45] width 5 height 5
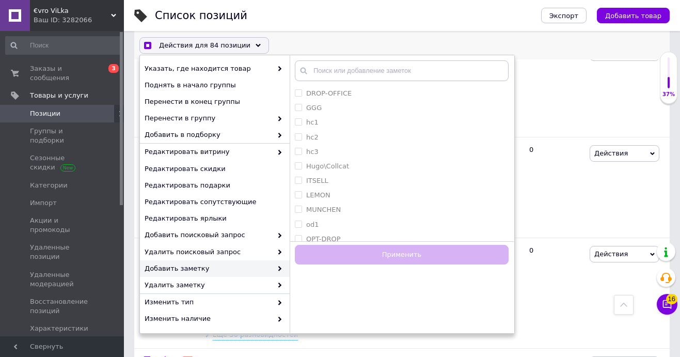
scroll to position [898, 0]
click at [323, 169] on label "ITSELL" at bounding box center [317, 170] width 22 height 8
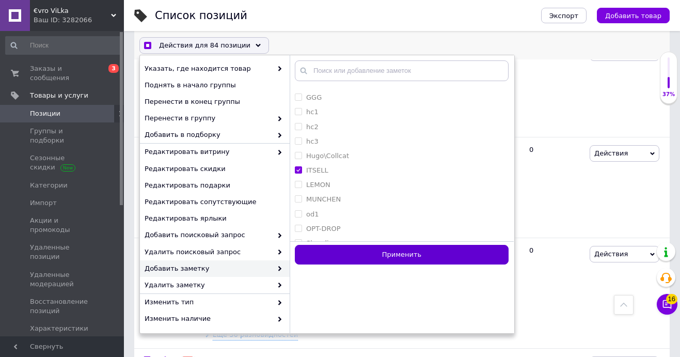
click at [352, 254] on button "Применить" at bounding box center [402, 255] width 214 height 20
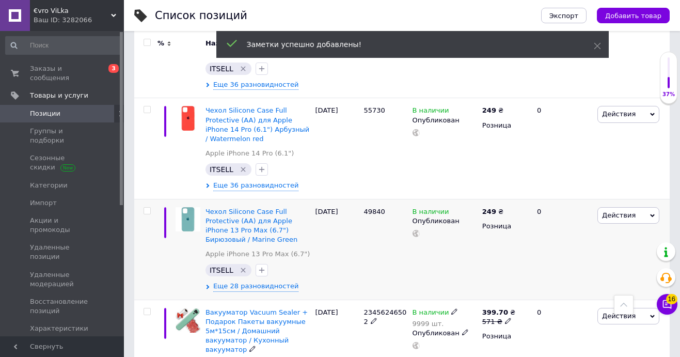
scroll to position [7911, 0]
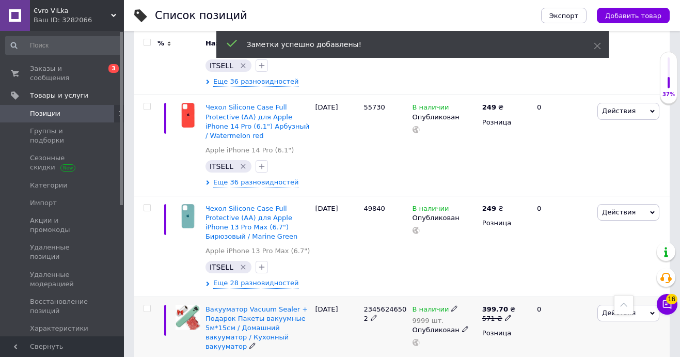
click at [148, 305] on input "checkbox" at bounding box center [147, 308] width 7 height 7
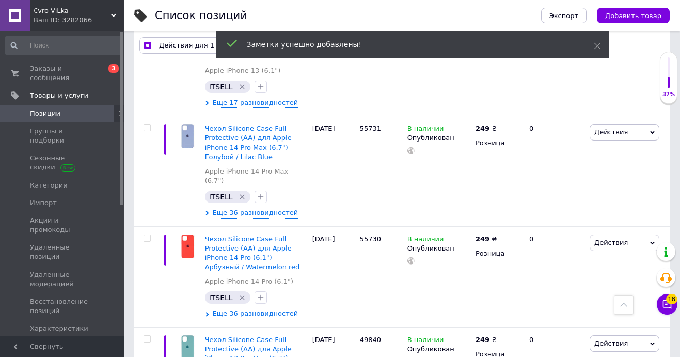
scroll to position [7995, 0]
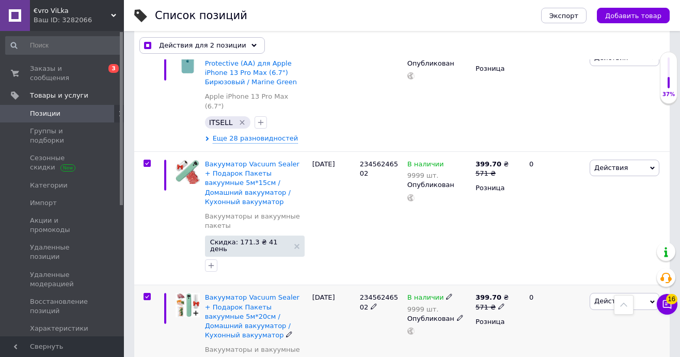
scroll to position [8201, 0]
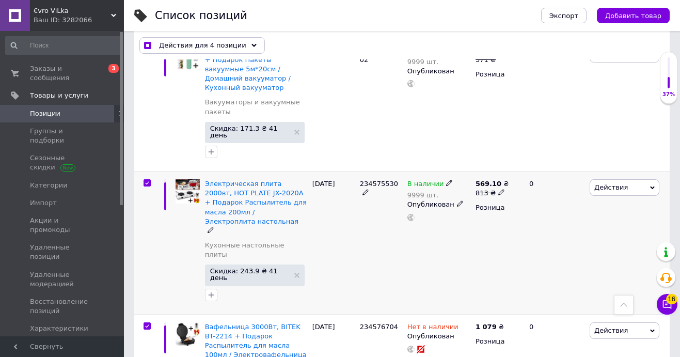
scroll to position [8445, 0]
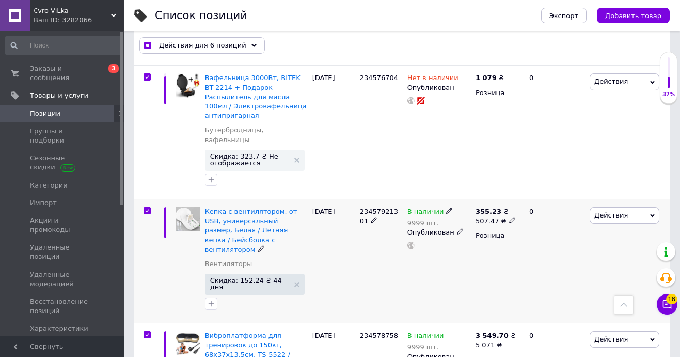
scroll to position [8700, 0]
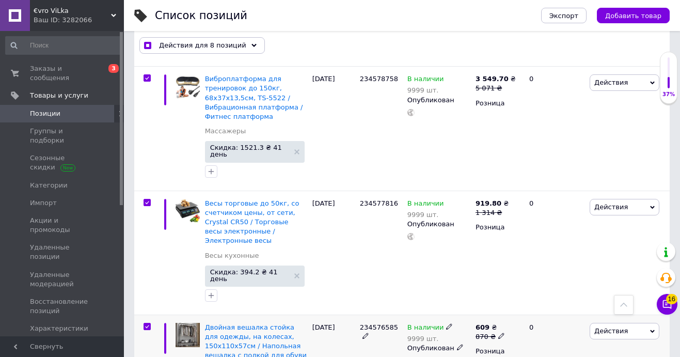
scroll to position [8941, 0]
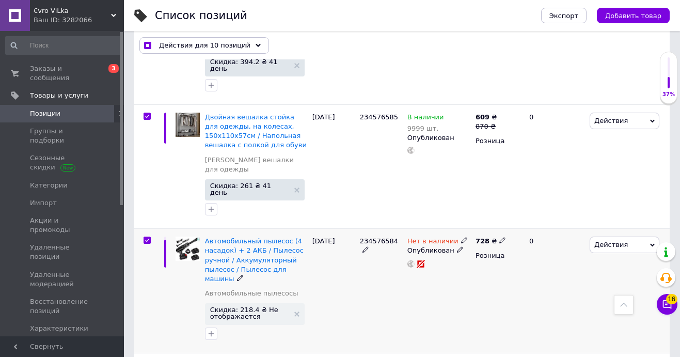
scroll to position [9176, 0]
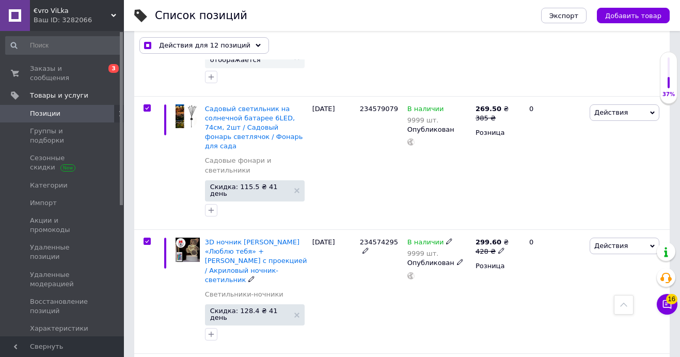
scroll to position [9397, 0]
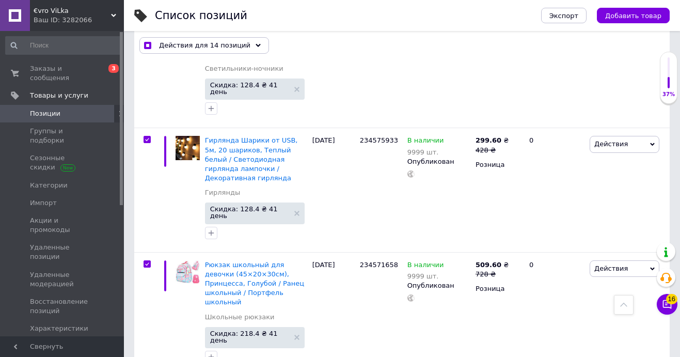
scroll to position [9635, 0]
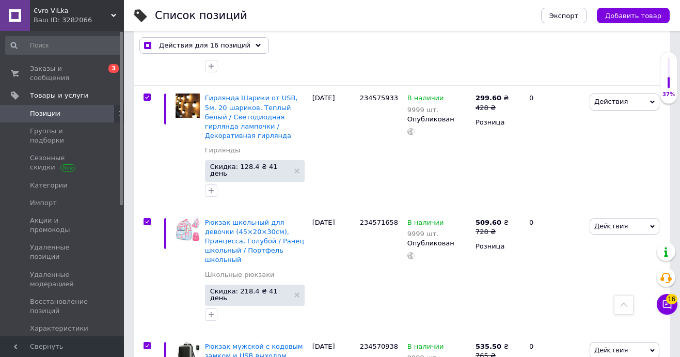
scroll to position [9665, 0]
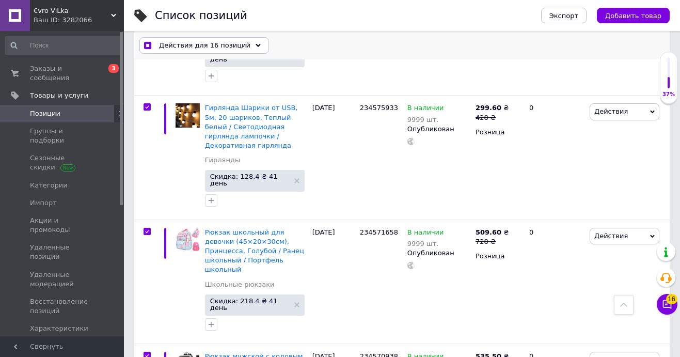
click at [256, 44] on icon at bounding box center [258, 45] width 5 height 5
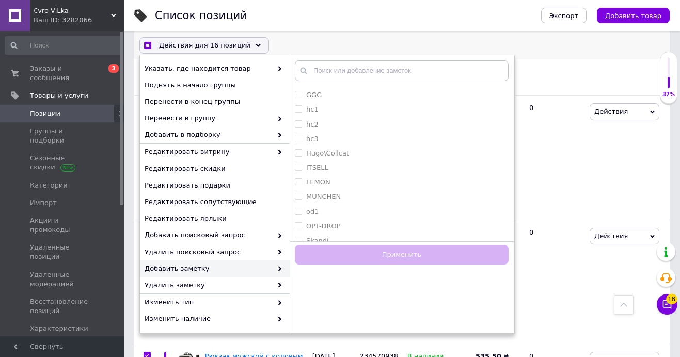
scroll to position [899, 0]
click at [335, 154] on label "Hugo\Collcat" at bounding box center [327, 155] width 43 height 8
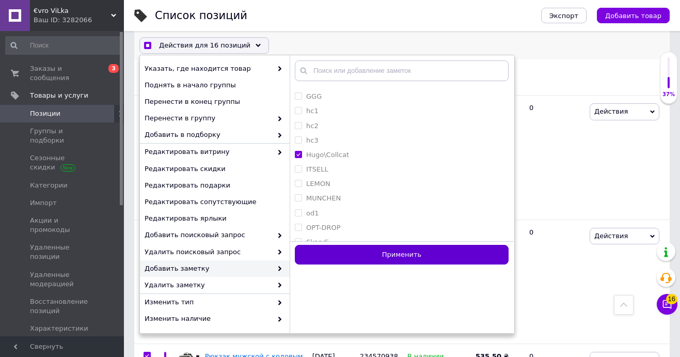
click at [361, 253] on button "Применить" at bounding box center [402, 255] width 214 height 20
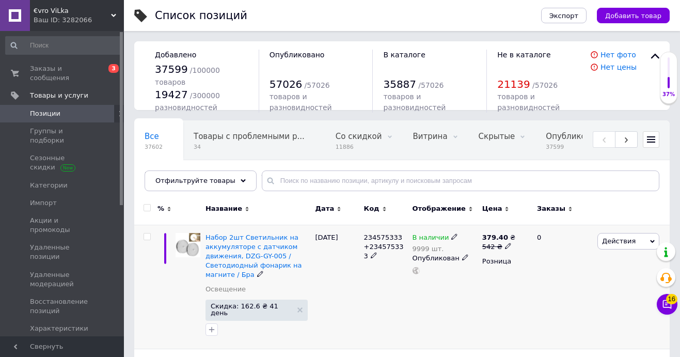
click at [147, 235] on input "checkbox" at bounding box center [147, 236] width 7 height 7
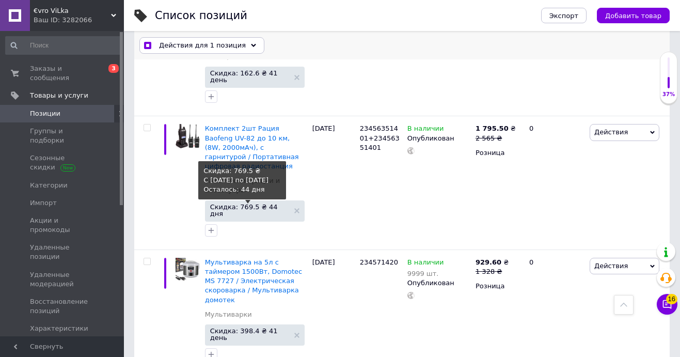
scroll to position [238, 0]
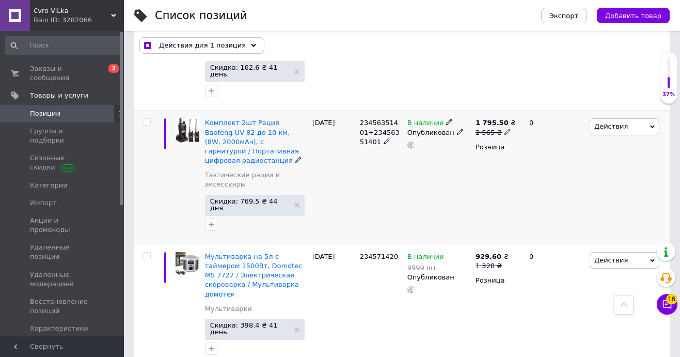
click at [147, 119] on input "checkbox" at bounding box center [147, 122] width 7 height 7
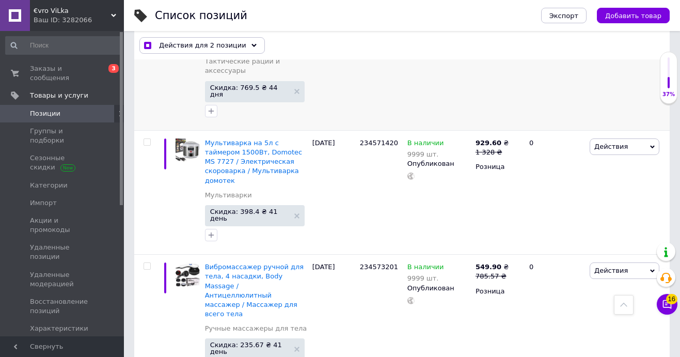
scroll to position [357, 0]
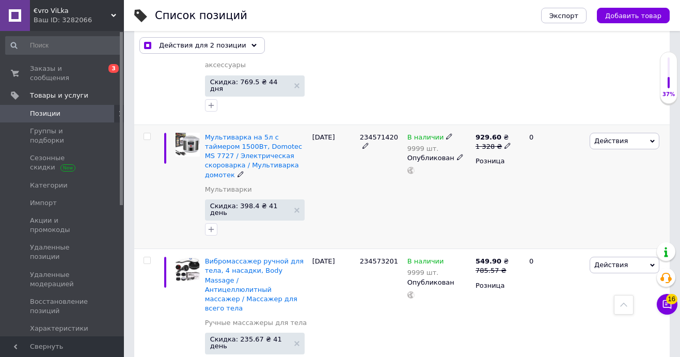
click at [147, 133] on input "checkbox" at bounding box center [147, 136] width 7 height 7
click at [148, 257] on input "checkbox" at bounding box center [147, 260] width 7 height 7
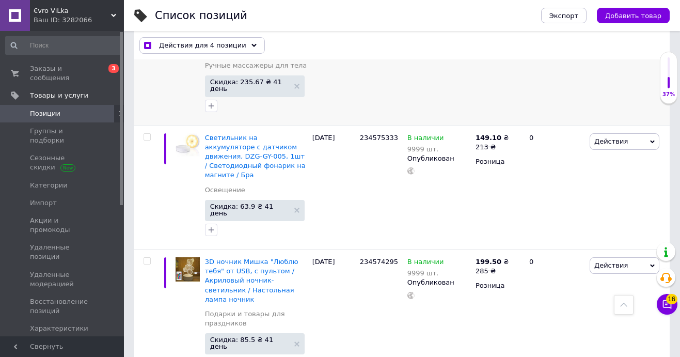
scroll to position [617, 0]
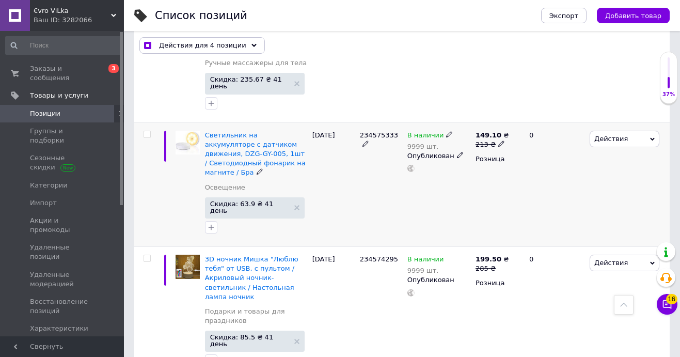
click at [148, 131] on input "checkbox" at bounding box center [147, 134] width 7 height 7
click at [147, 255] on input "checkbox" at bounding box center [147, 258] width 7 height 7
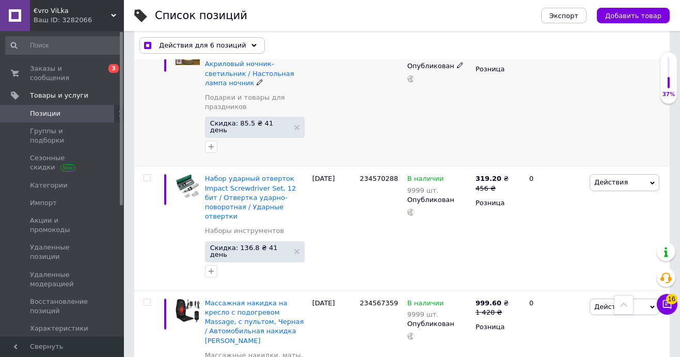
scroll to position [835, 0]
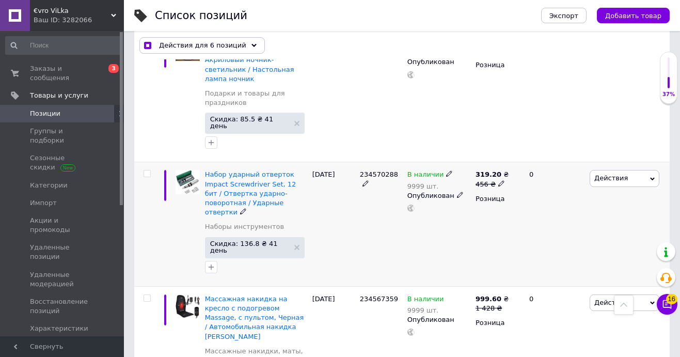
click at [148, 170] on input "checkbox" at bounding box center [147, 173] width 7 height 7
click at [146, 295] on input "checkbox" at bounding box center [147, 298] width 7 height 7
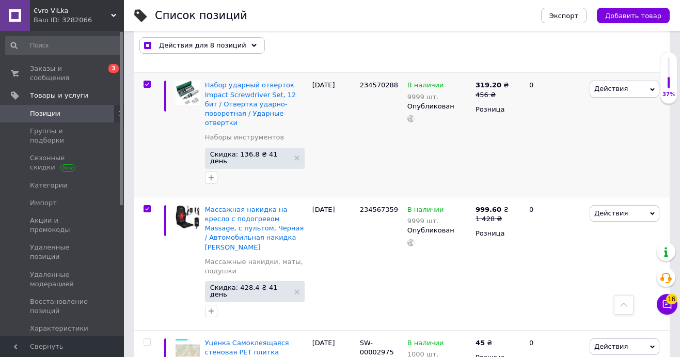
scroll to position [915, 0]
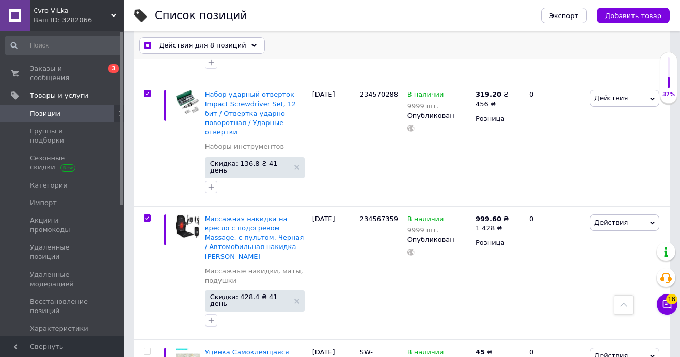
click at [251, 43] on icon at bounding box center [253, 45] width 5 height 5
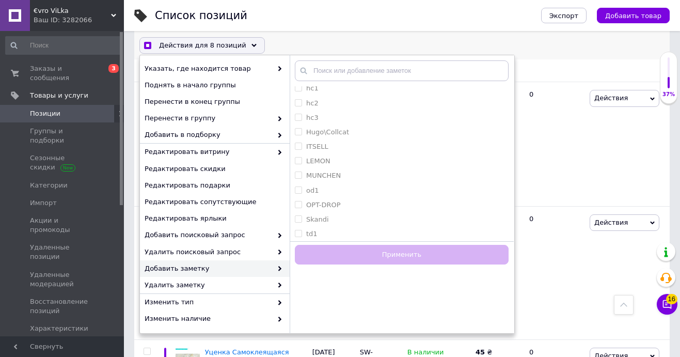
scroll to position [921, 0]
click at [336, 133] on label "Hugo\Collcat" at bounding box center [327, 133] width 43 height 8
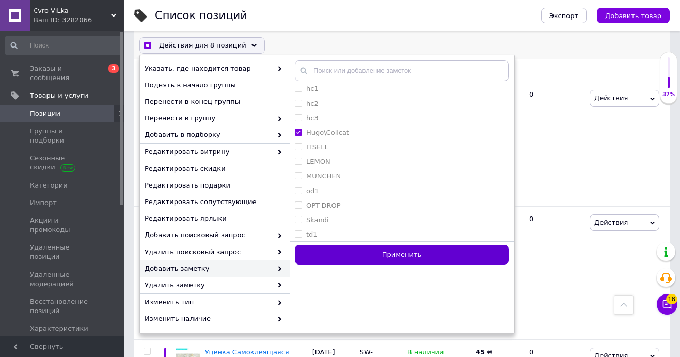
click at [356, 255] on button "Применить" at bounding box center [402, 255] width 214 height 20
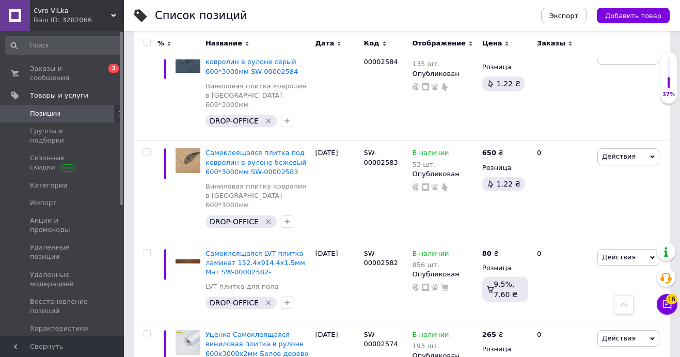
scroll to position [7529, 0]
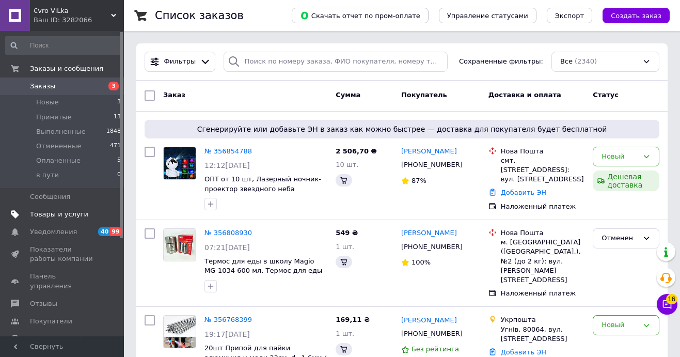
click at [73, 214] on span "Товары и услуги" at bounding box center [59, 214] width 58 height 9
